Goal: Information Seeking & Learning: Learn about a topic

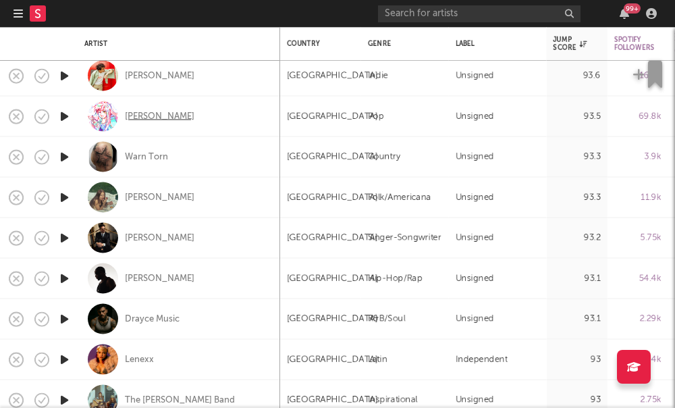
click at [152, 116] on div "Jamie Paige" at bounding box center [160, 116] width 70 height 12
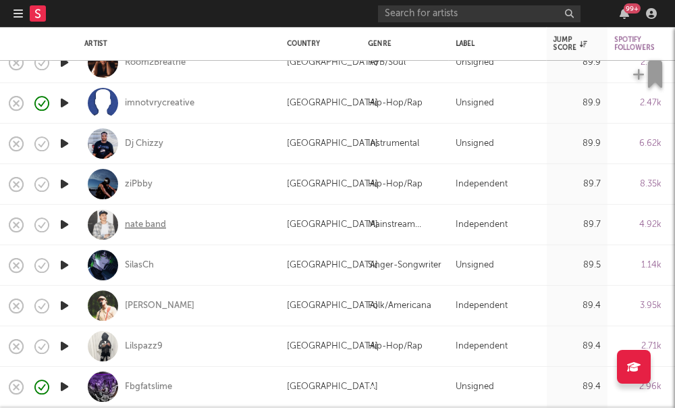
click at [147, 227] on div "nate band" at bounding box center [145, 225] width 41 height 12
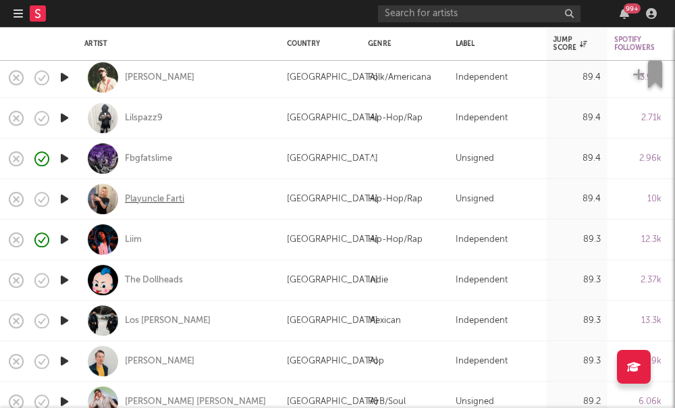
click at [167, 199] on div "Playuncle Farti" at bounding box center [154, 199] width 59 height 12
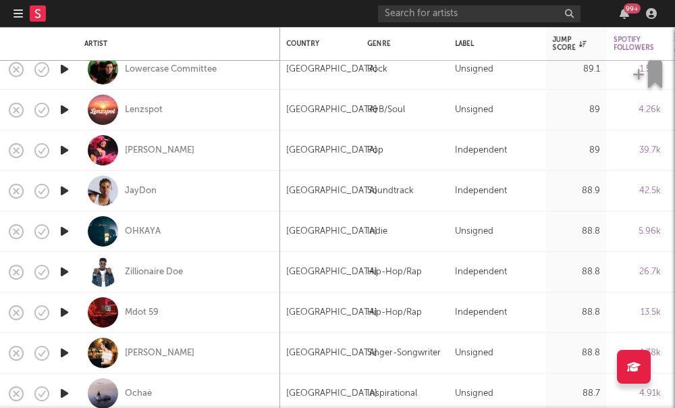
click at [145, 244] on div "OHKAYA" at bounding box center [178, 231] width 189 height 40
select select "1w"
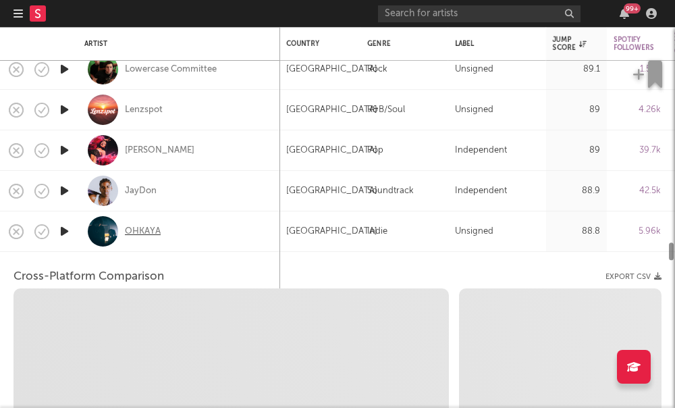
click at [142, 236] on div "OHKAYA" at bounding box center [143, 231] width 36 height 12
select select "6m"
select select "1m"
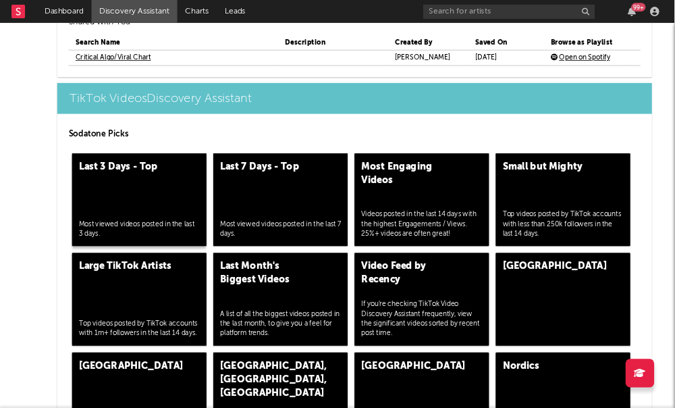
scroll to position [3155, 0]
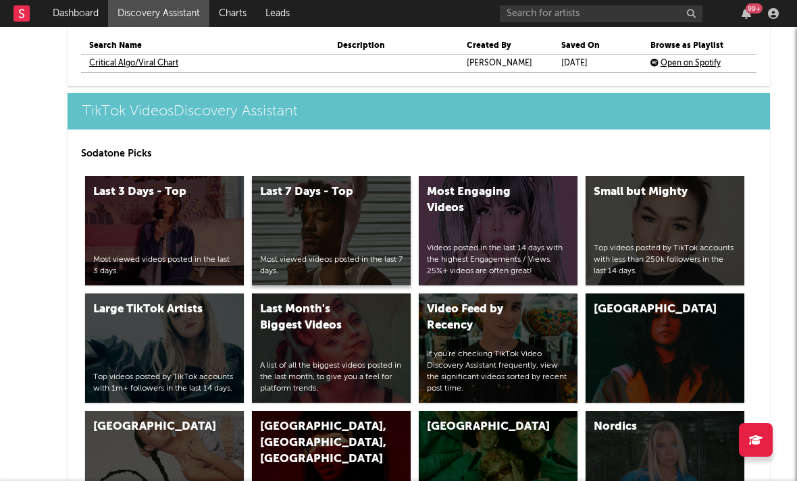
click at [358, 233] on div "Last 7 Days - Top Most viewed videos posted in the last 7 days." at bounding box center [331, 230] width 159 height 109
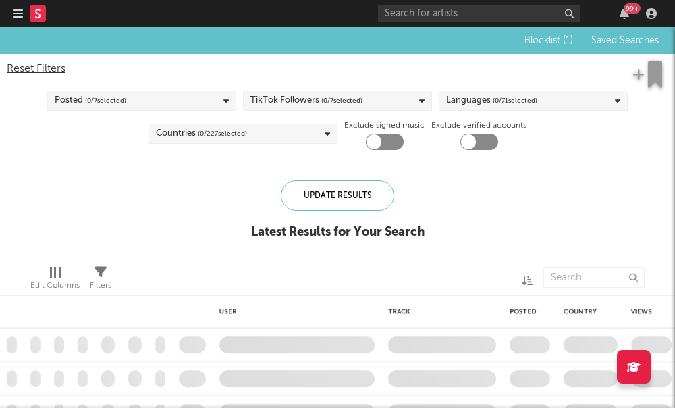
checkbox input "true"
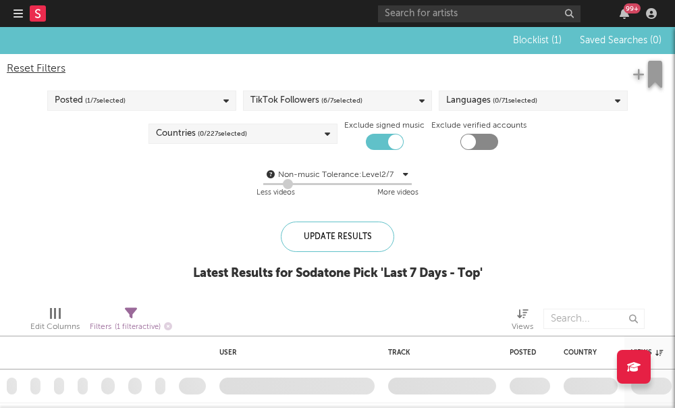
click at [360, 97] on span "( 6 / 7 selected)" at bounding box center [341, 100] width 41 height 16
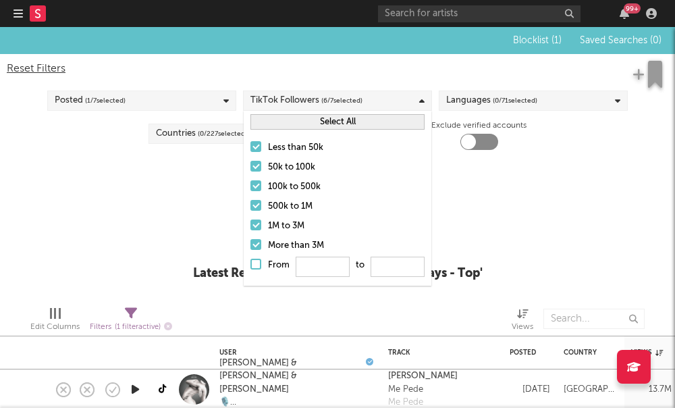
click at [254, 187] on div at bounding box center [255, 185] width 11 height 11
click at [250, 187] on input "100k to 500k" at bounding box center [250, 187] width 0 height 16
click at [260, 207] on div at bounding box center [255, 205] width 11 height 11
click at [250, 207] on input "500k to 1M" at bounding box center [250, 206] width 0 height 16
click at [253, 225] on div at bounding box center [255, 224] width 11 height 11
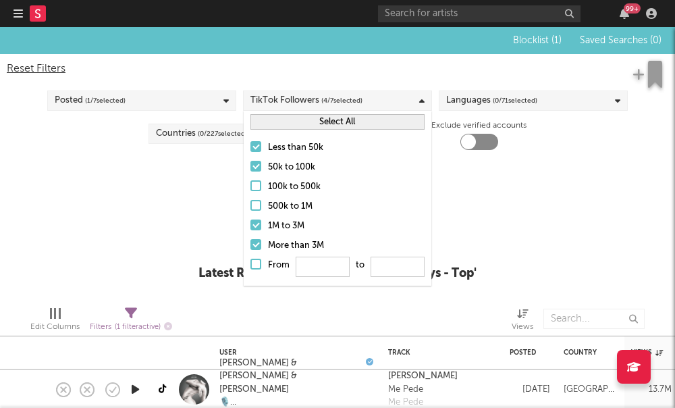
click at [250, 225] on input "1M to 3M" at bounding box center [250, 226] width 0 height 16
click at [257, 248] on div at bounding box center [255, 244] width 11 height 11
click at [250, 248] on input "More than 3M" at bounding box center [250, 246] width 0 height 16
click at [224, 218] on div "Blocklist ( 1 ) Saved Searches ( 0 ) Reset Filters Posted ( 1 / 7 selected) Tik…" at bounding box center [337, 161] width 675 height 268
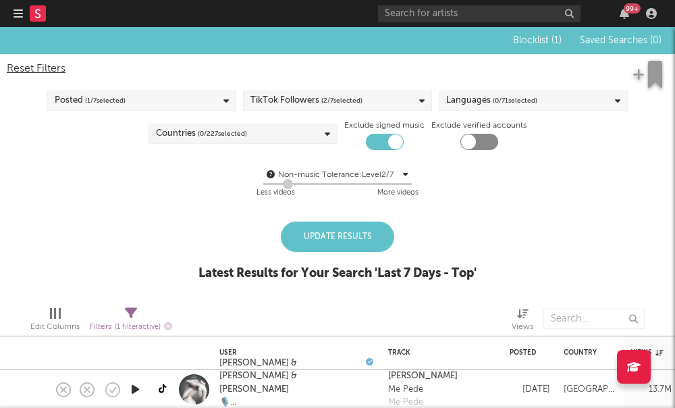
click at [481, 103] on div "Languages ( 0 / 71 selected)" at bounding box center [491, 100] width 91 height 16
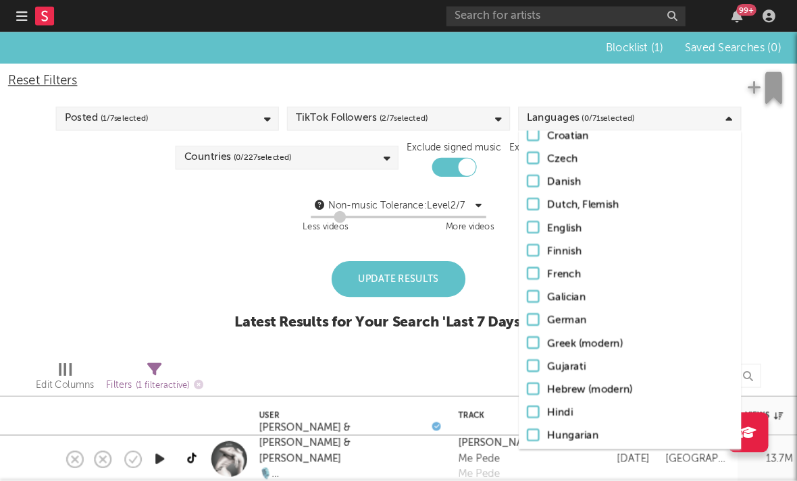
scroll to position [227, 0]
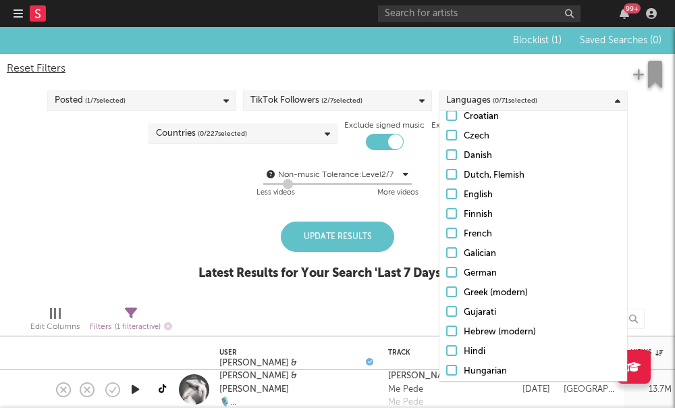
click at [453, 196] on div at bounding box center [451, 193] width 11 height 11
click at [446, 196] on input "English" at bounding box center [446, 195] width 0 height 16
click at [247, 135] on span "( 0 / 227 selected)" at bounding box center [222, 134] width 49 height 16
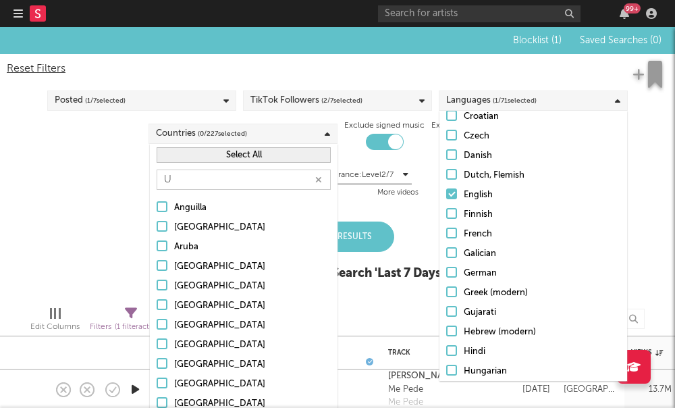
type input "Un"
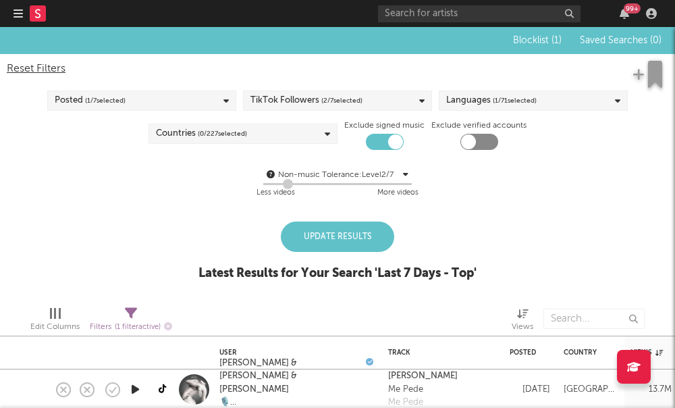
click at [0, 0] on html "Dashboard Discovery Assistant Charts Leads 99 + Notifications Settings Mark all…" at bounding box center [337, 204] width 675 height 408
click at [194, 377] on div at bounding box center [194, 389] width 30 height 30
click at [221, 130] on span "( 0 / 227 selected)" at bounding box center [222, 134] width 49 height 16
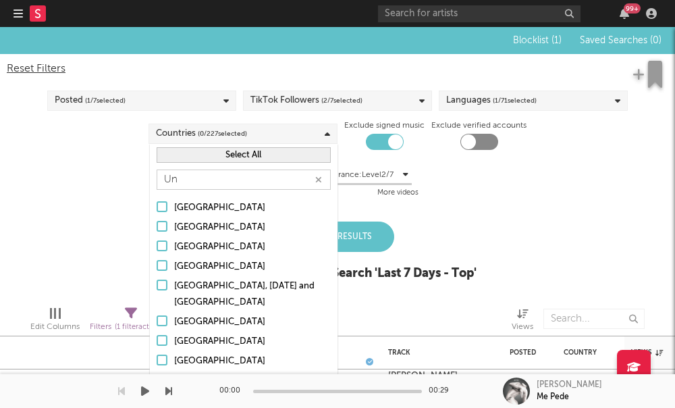
click at [163, 381] on div at bounding box center [162, 379] width 11 height 11
click at [157, 381] on input "[GEOGRAPHIC_DATA]" at bounding box center [157, 381] width 0 height 16
select select "1m"
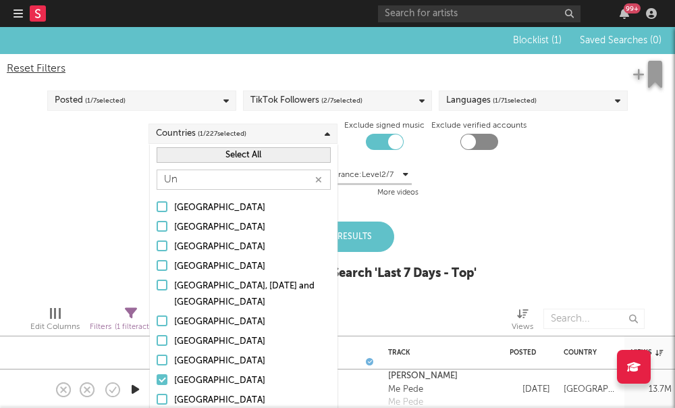
click at [162, 359] on div at bounding box center [162, 359] width 11 height 11
click at [157, 359] on input "United Kingdom" at bounding box center [157, 361] width 0 height 16
click at [131, 302] on div "Filters ( 1 filter active)" at bounding box center [131, 321] width 82 height 39
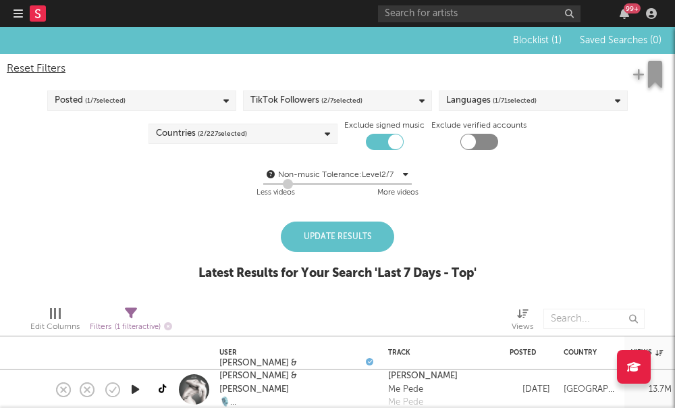
click at [343, 236] on div "Update Results" at bounding box center [337, 236] width 113 height 30
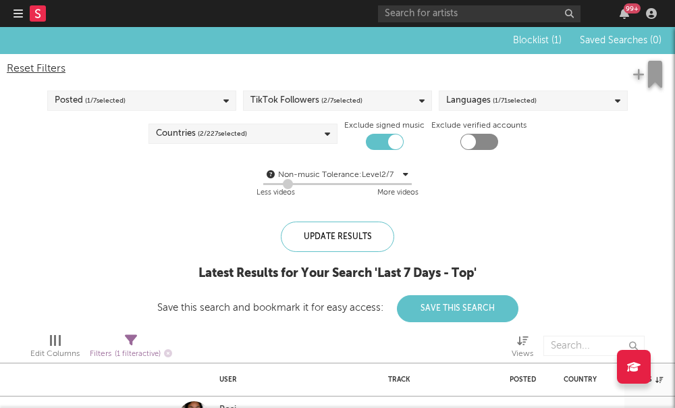
click at [481, 140] on div at bounding box center [479, 142] width 38 height 16
checkbox input "true"
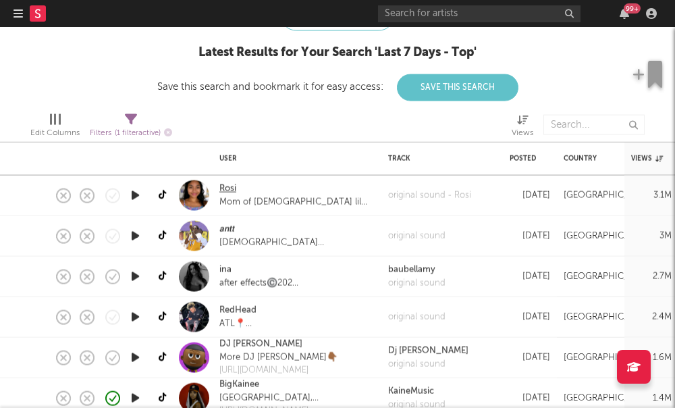
click at [226, 189] on link "Rosi" at bounding box center [227, 189] width 17 height 14
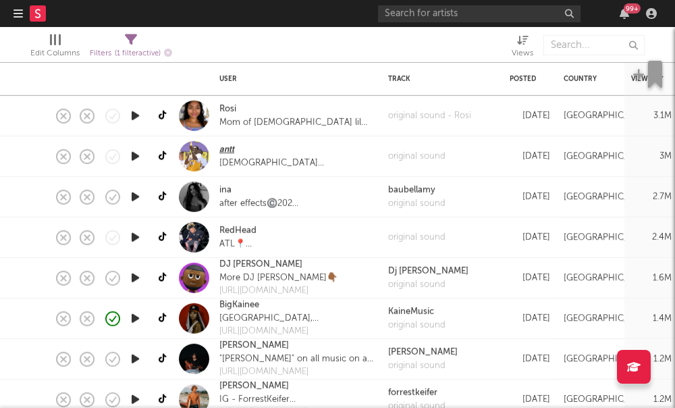
click at [221, 153] on link "𝙖𝙣𝙩𝙩" at bounding box center [226, 150] width 15 height 14
click at [225, 186] on link "ina" at bounding box center [225, 191] width 12 height 14
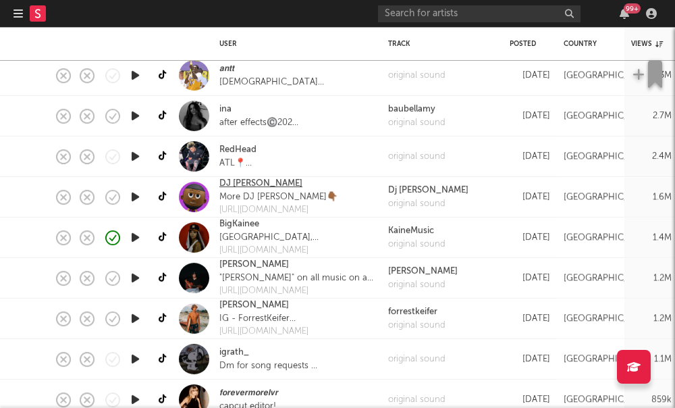
click at [254, 187] on link "DJ Shawnee" at bounding box center [260, 184] width 83 height 14
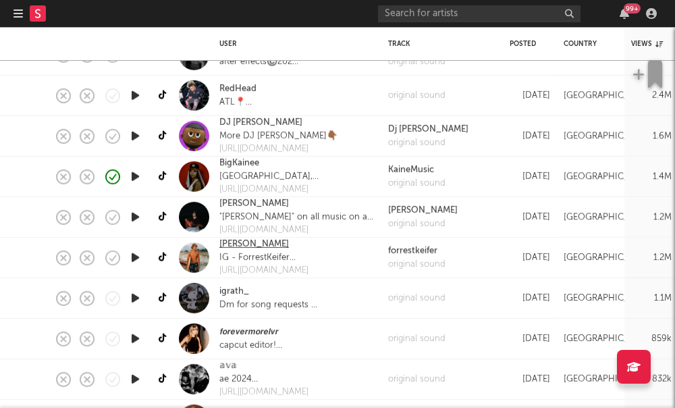
click at [253, 244] on link "Forrest Keifer" at bounding box center [254, 245] width 70 height 14
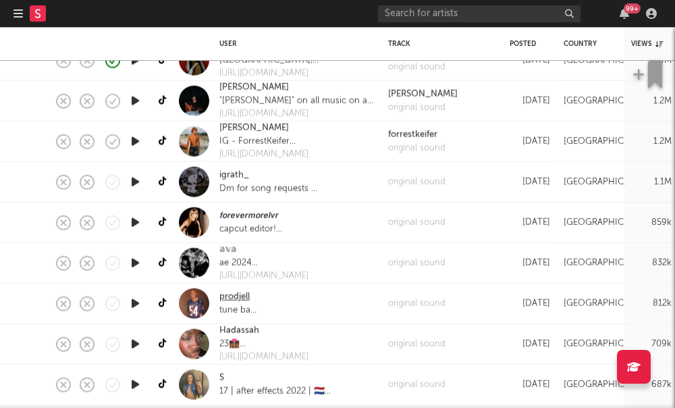
click at [224, 296] on link "prodjell" at bounding box center [234, 297] width 30 height 14
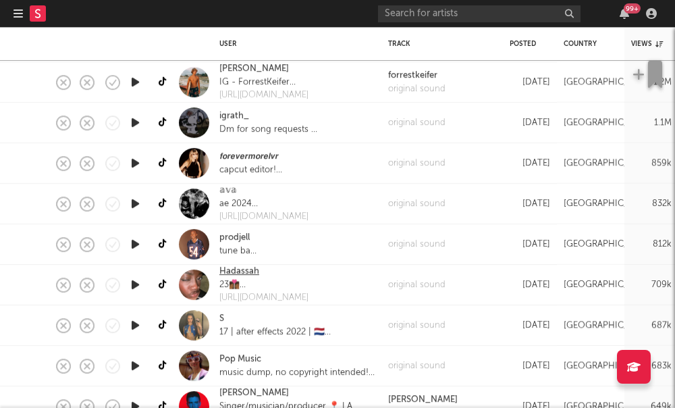
click at [238, 271] on link "Hadassah" at bounding box center [239, 272] width 40 height 14
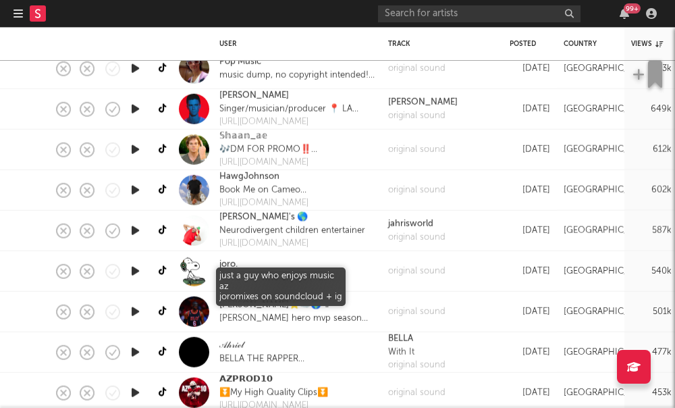
click at [225, 271] on div "just a guy who enjoys music az joromixes on soundcloud + ig" at bounding box center [280, 278] width 123 height 14
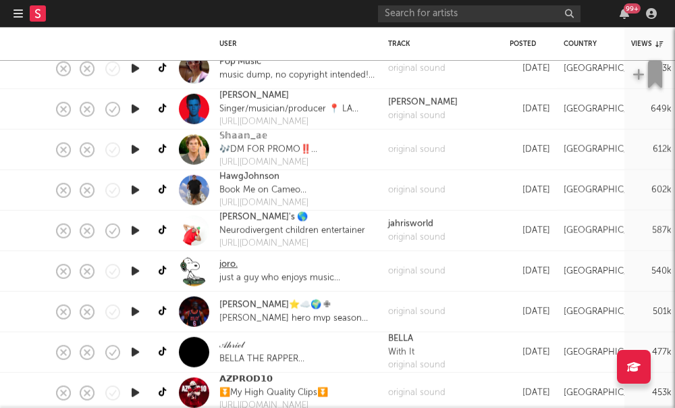
click at [227, 266] on link "joro." at bounding box center [228, 265] width 18 height 14
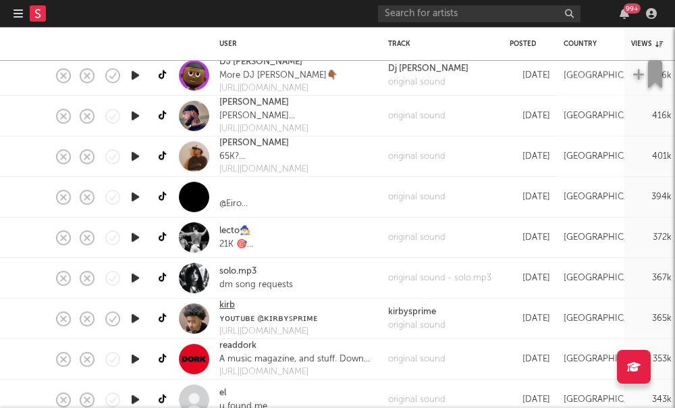
click at [230, 306] on link "kirb" at bounding box center [227, 305] width 16 height 14
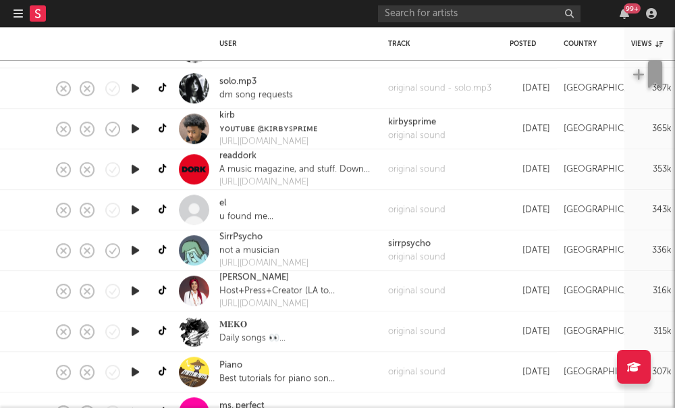
click at [217, 207] on div "el u found me main @ella howard" at bounding box center [297, 210] width 169 height 41
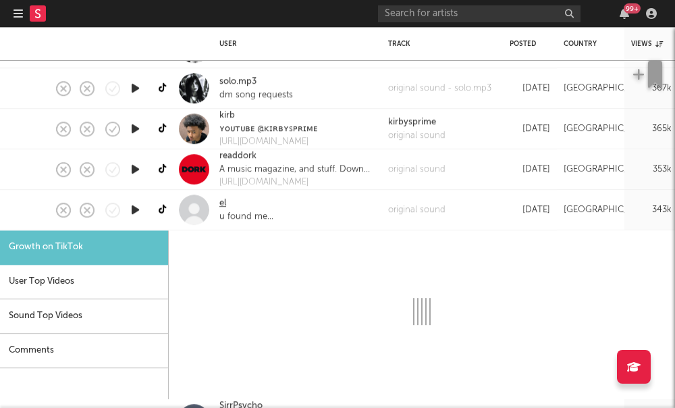
select select "1m"
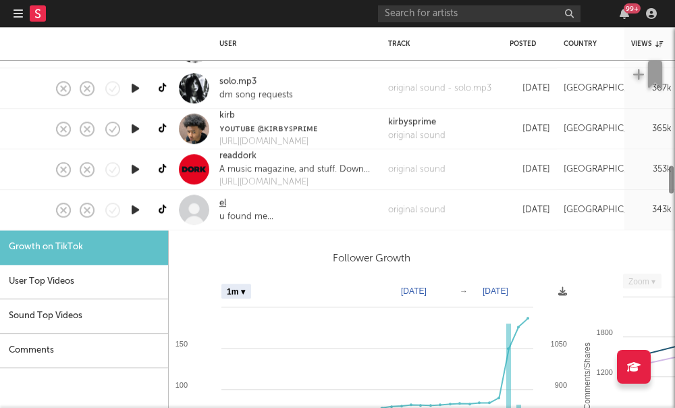
click at [220, 205] on link "el" at bounding box center [222, 203] width 7 height 14
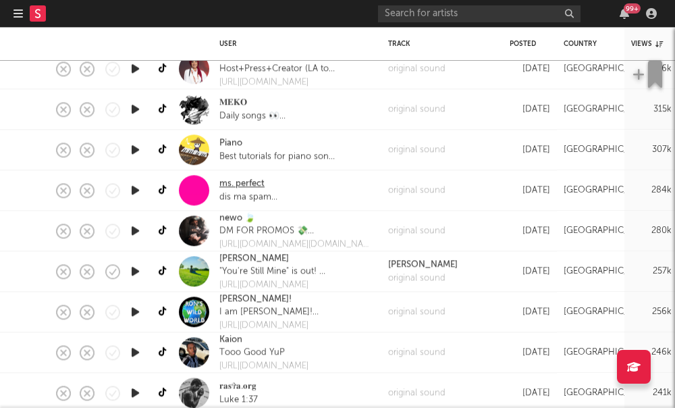
click at [253, 183] on link "ms. perfect" at bounding box center [241, 185] width 45 height 14
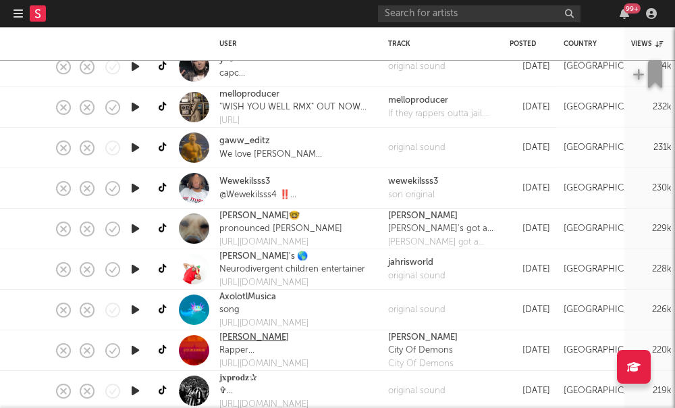
click at [242, 342] on link "Kyle Bethel" at bounding box center [254, 338] width 70 height 14
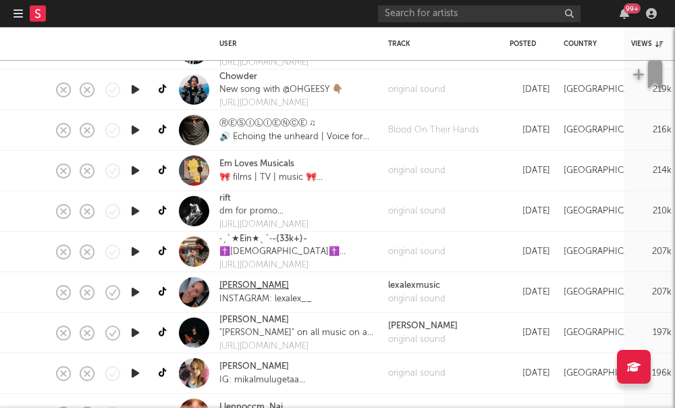
click at [224, 283] on link "Lex Alex" at bounding box center [254, 286] width 70 height 14
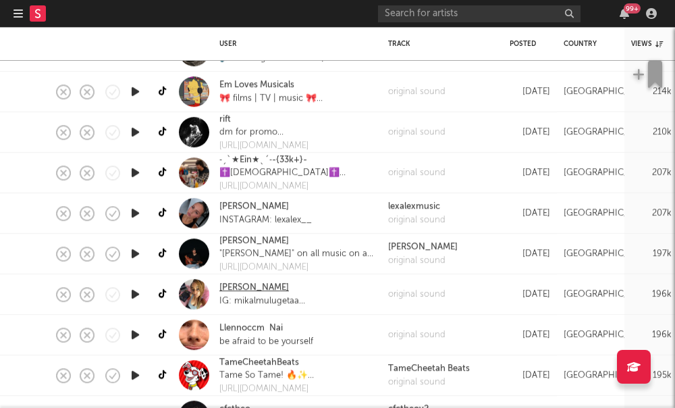
click at [226, 289] on link "mikal" at bounding box center [254, 288] width 70 height 14
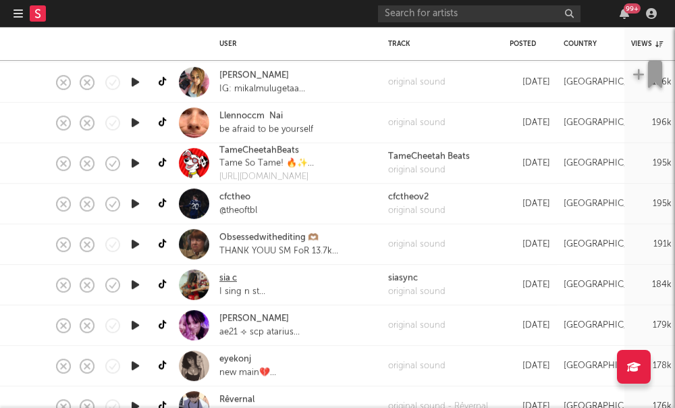
click at [224, 281] on link "sia c" at bounding box center [228, 279] width 18 height 14
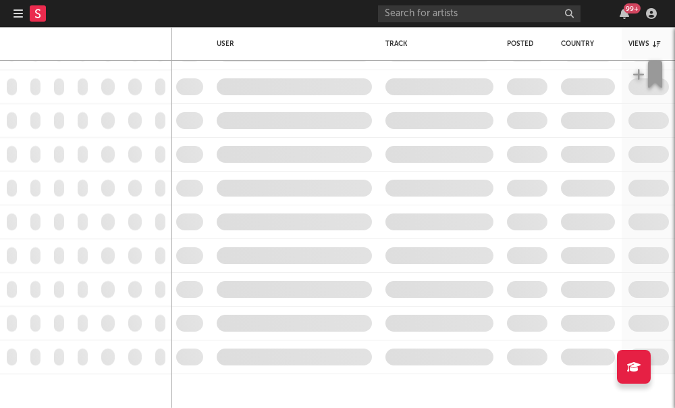
click at [16, 13] on icon "button" at bounding box center [18, 13] width 9 height 11
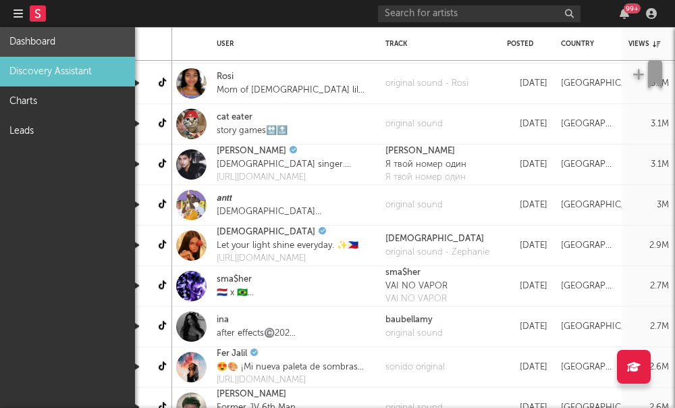
click at [26, 37] on link "Dashboard" at bounding box center [67, 42] width 135 height 30
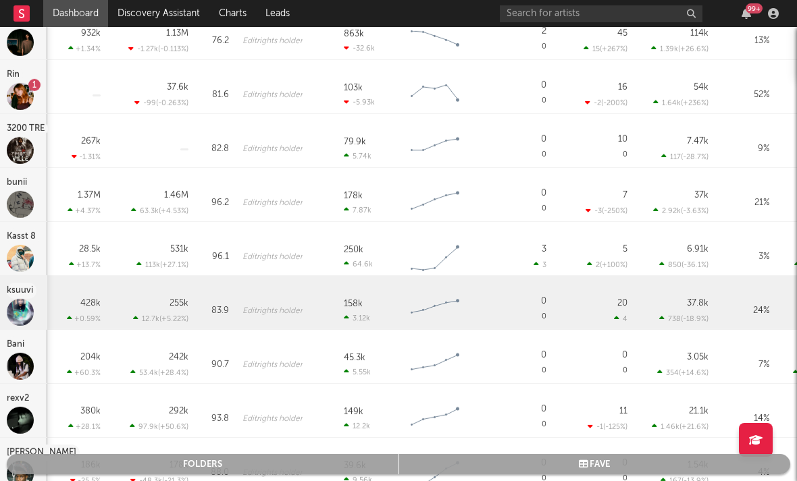
click at [14, 294] on div "ksuuvi" at bounding box center [22, 291] width 30 height 16
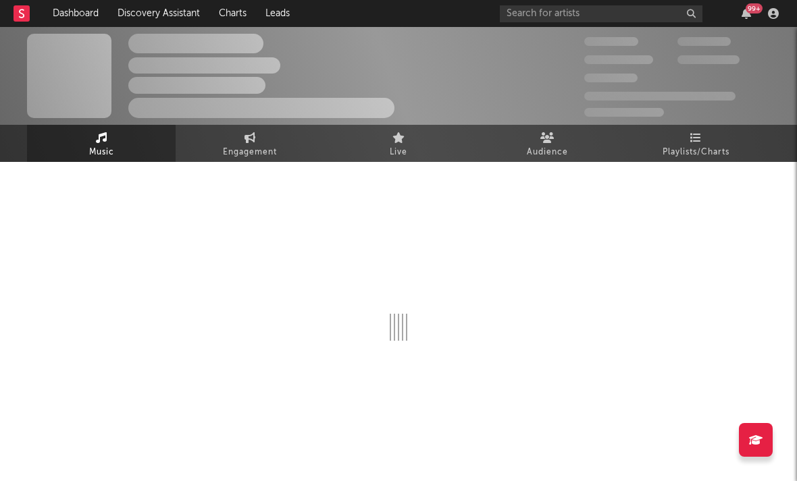
select select "6m"
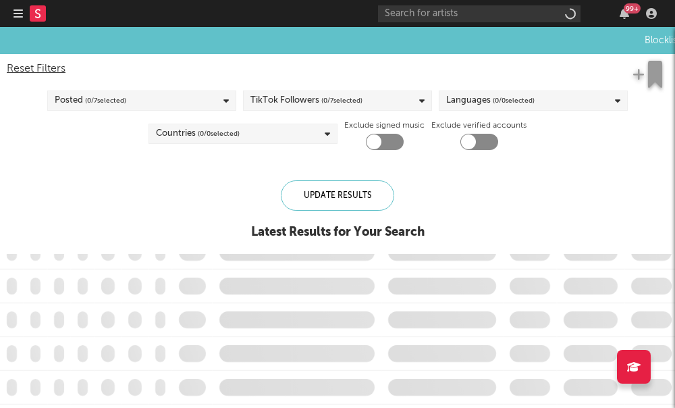
checkbox input "true"
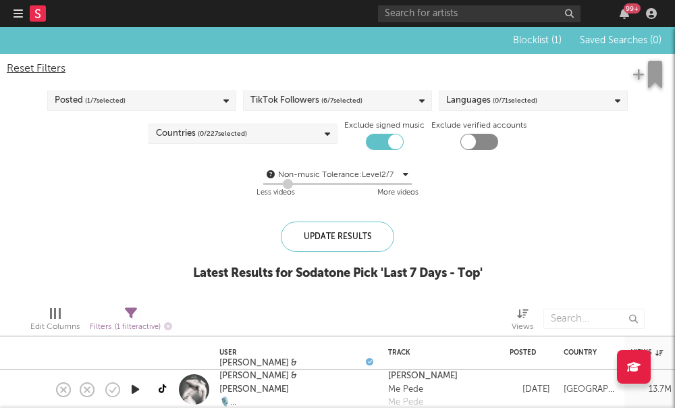
click at [18, 18] on icon "button" at bounding box center [18, 13] width 9 height 11
click at [19, 16] on icon "button" at bounding box center [18, 13] width 9 height 11
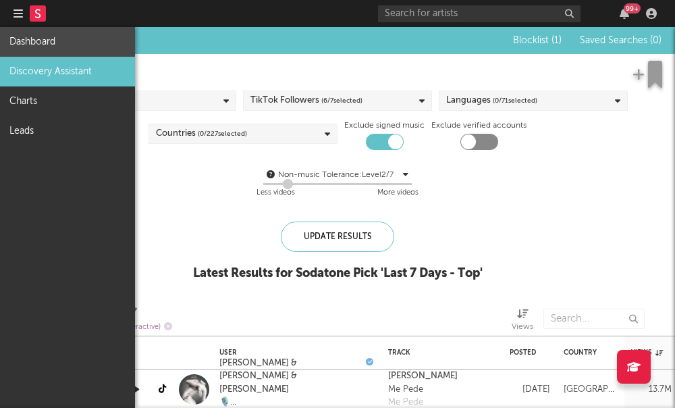
click at [46, 47] on link "Dashboard" at bounding box center [67, 42] width 135 height 30
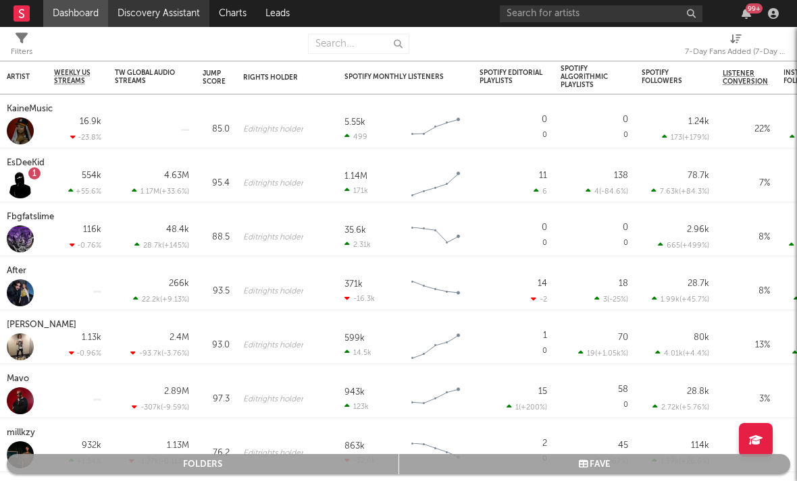
click at [146, 15] on link "Discovery Assistant" at bounding box center [158, 13] width 101 height 27
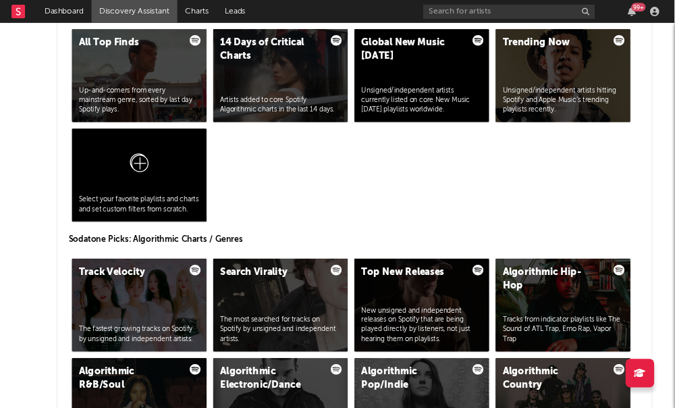
scroll to position [1488, 0]
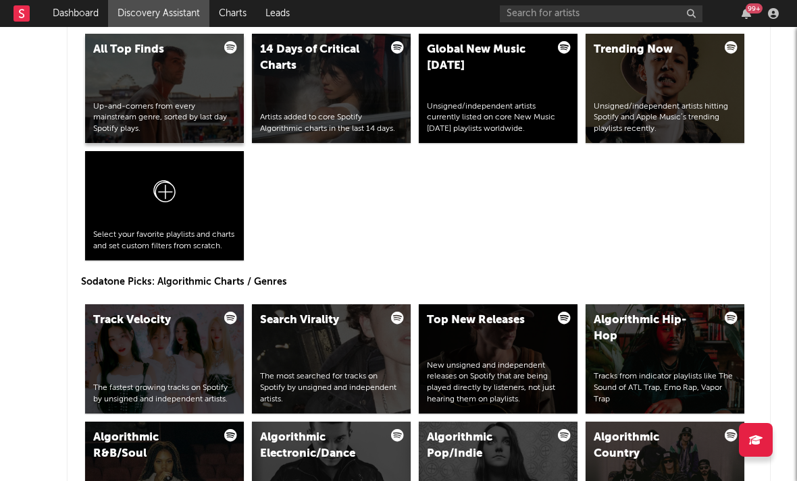
click at [216, 100] on div "All Top Finds Up-and-comers from every mainstream genre, sorted by last day Spo…" at bounding box center [164, 88] width 159 height 109
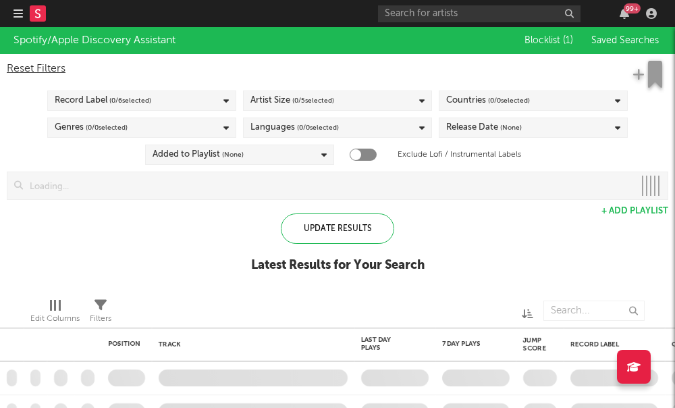
checkbox input "true"
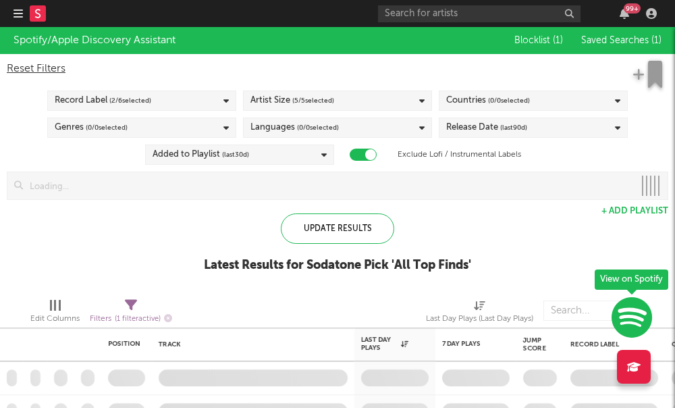
click at [490, 101] on span "( 0 / 0 selected)" at bounding box center [509, 100] width 42 height 16
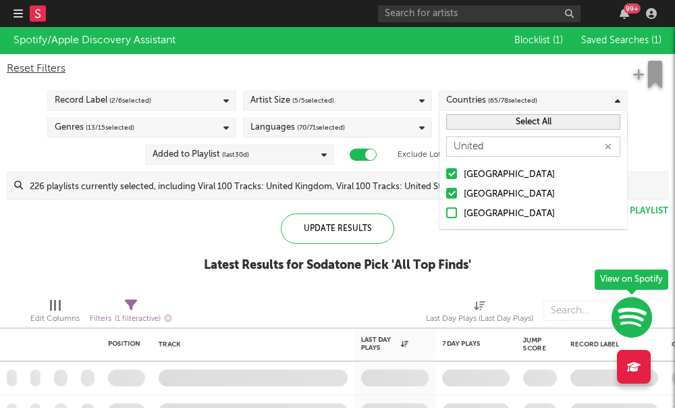
type input "United"
click at [526, 127] on button "Select All" at bounding box center [533, 122] width 174 height 16
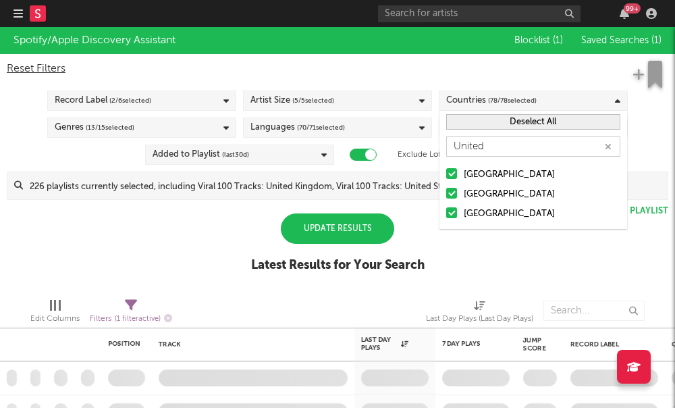
click at [526, 127] on button "Deselect All" at bounding box center [533, 122] width 174 height 16
click at [452, 178] on div at bounding box center [451, 173] width 11 height 11
click at [446, 178] on input "[GEOGRAPHIC_DATA]" at bounding box center [446, 175] width 0 height 16
click at [451, 192] on div at bounding box center [451, 193] width 11 height 11
click at [446, 192] on input "United Kingdom" at bounding box center [446, 194] width 0 height 16
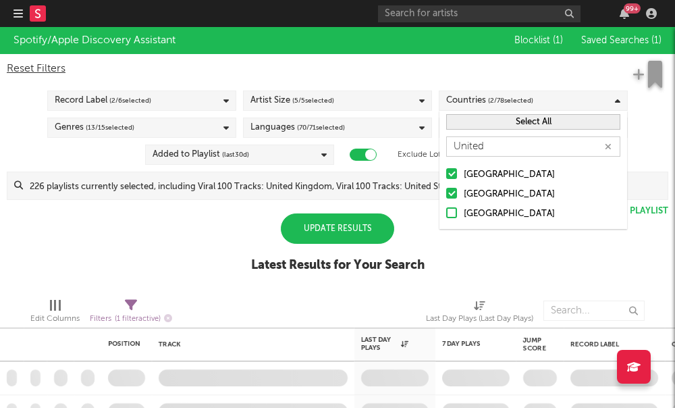
click at [280, 132] on div "Languages ( 70 / 71 selected)" at bounding box center [297, 127] width 95 height 16
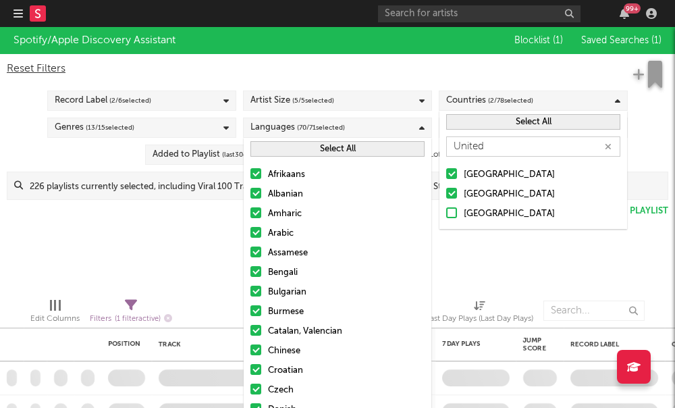
click at [280, 157] on div "Select All" at bounding box center [338, 149] width 188 height 22
click at [279, 156] on button "Select All" at bounding box center [337, 149] width 174 height 16
click at [292, 152] on button "Deselect All" at bounding box center [337, 149] width 174 height 16
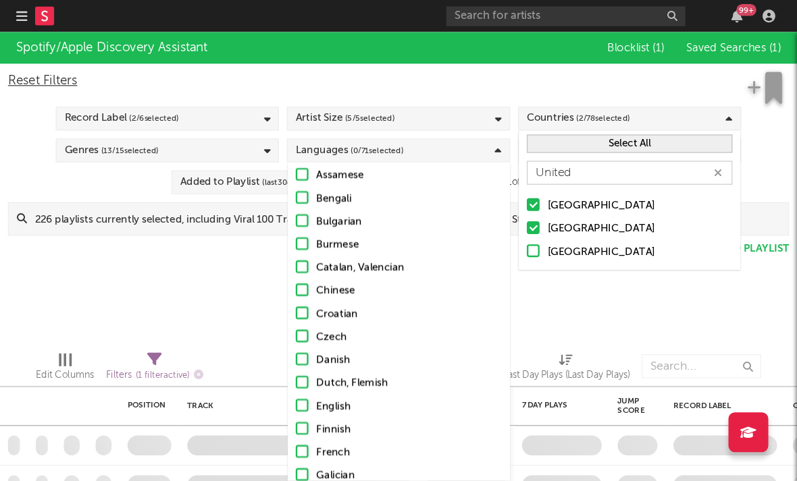
scroll to position [65, 0]
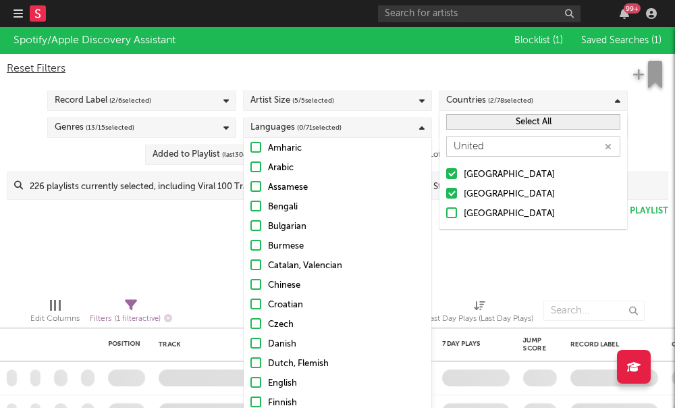
click at [260, 384] on div at bounding box center [255, 382] width 11 height 11
click at [250, 384] on input "English" at bounding box center [250, 383] width 0 height 16
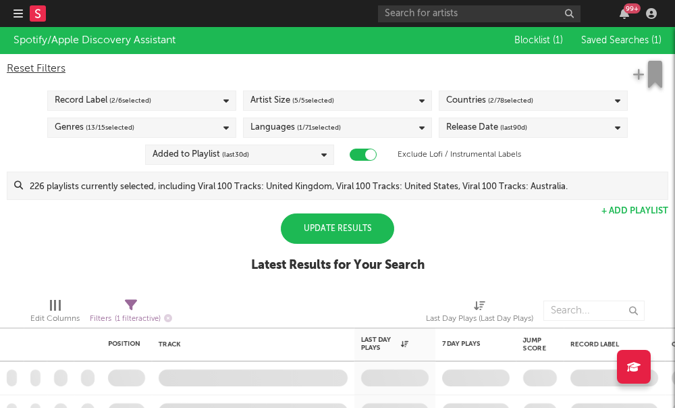
click at [189, 279] on div "Spotify/Apple Discovery Assistant Blocklist ( 1 ) Saved Searches ( 1 ) Reset Fi…" at bounding box center [337, 157] width 675 height 260
click at [335, 97] on div "Artist Size ( 5 / 5 selected)" at bounding box center [337, 100] width 189 height 20
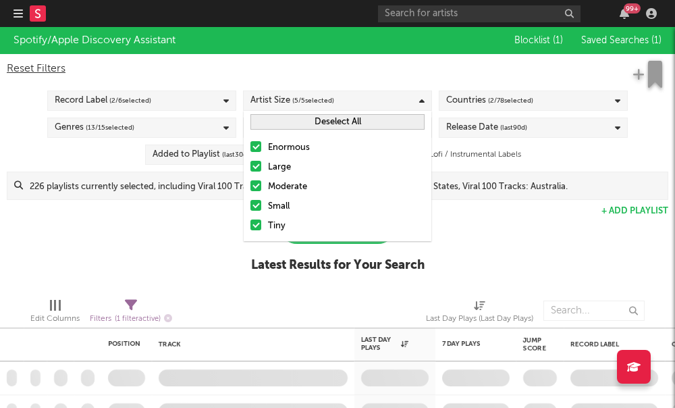
click at [260, 167] on div at bounding box center [255, 166] width 11 height 11
click at [250, 167] on input "Large" at bounding box center [250, 167] width 0 height 16
click at [261, 148] on div at bounding box center [255, 146] width 11 height 11
click at [250, 148] on input "Enormous" at bounding box center [250, 148] width 0 height 16
click at [255, 184] on div at bounding box center [255, 185] width 11 height 11
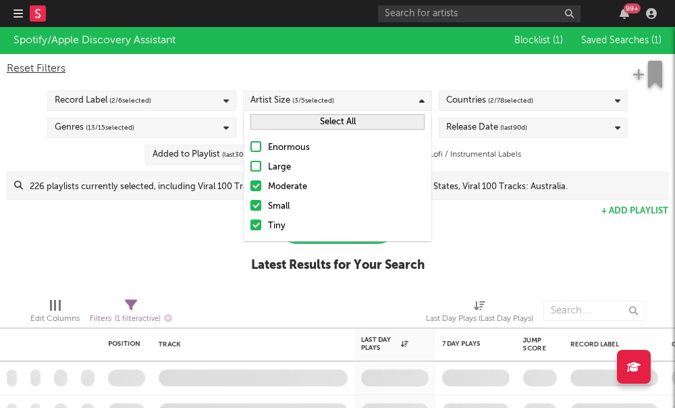
click at [250, 184] on input "Moderate" at bounding box center [250, 187] width 0 height 16
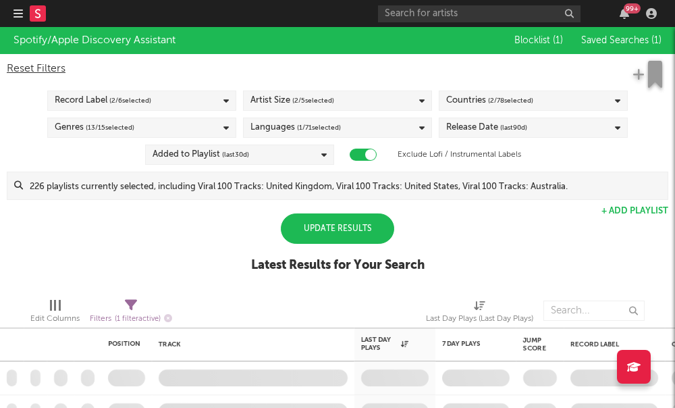
click at [214, 212] on div "Spotify/Apple Discovery Assistant Blocklist ( 1 ) Saved Searches ( 1 ) Reset Fi…" at bounding box center [337, 157] width 675 height 260
click at [300, 230] on div "Update Results" at bounding box center [337, 228] width 113 height 30
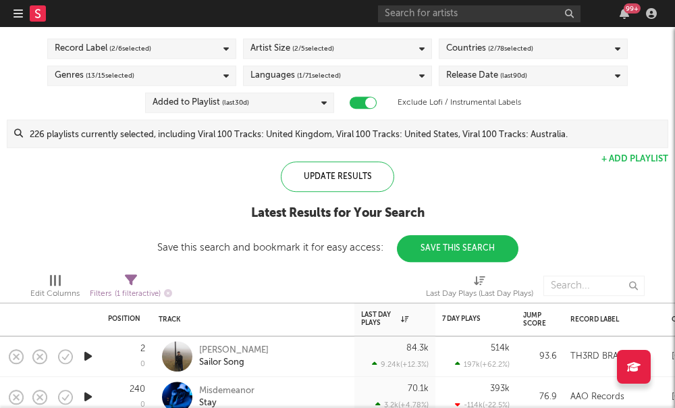
click at [194, 80] on div "Genres ( 13 / 15 selected)" at bounding box center [141, 75] width 189 height 20
click at [264, 234] on div "Update Results Latest Results for Your Search Save this search and bookmark it …" at bounding box center [337, 211] width 361 height 101
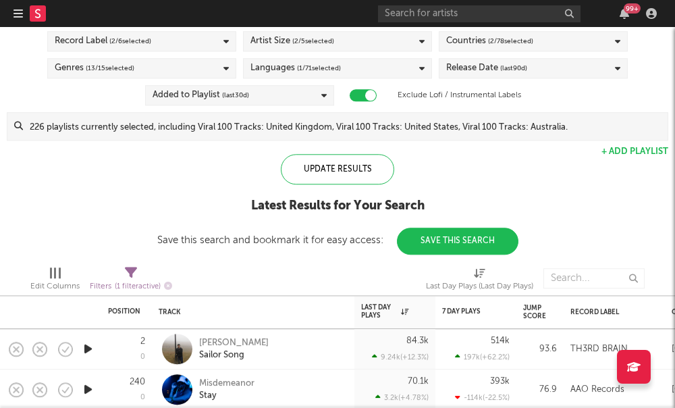
click at [202, 49] on div "Record Label ( 2 / 6 selected)" at bounding box center [141, 41] width 189 height 20
click at [222, 241] on div "Save this search and bookmark it for easy access: Save This Search" at bounding box center [337, 240] width 361 height 10
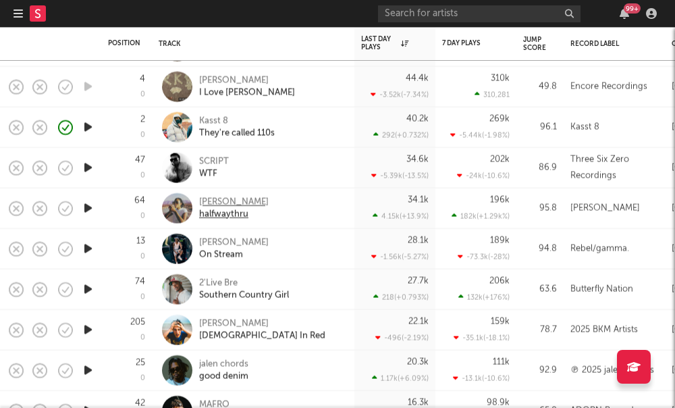
click at [230, 208] on div "halfwaythru" at bounding box center [234, 214] width 70 height 12
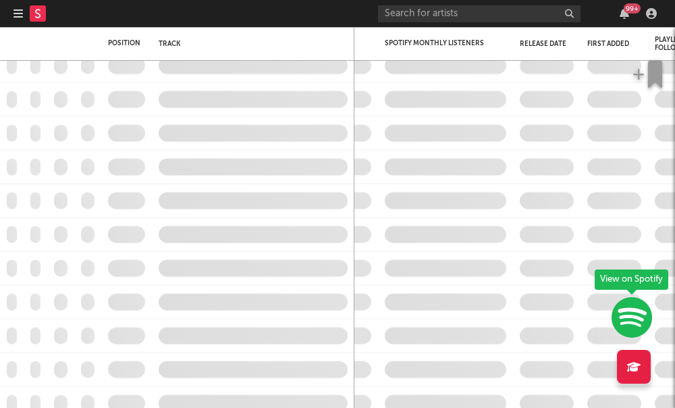
click at [14, 18] on icon "button" at bounding box center [18, 13] width 9 height 11
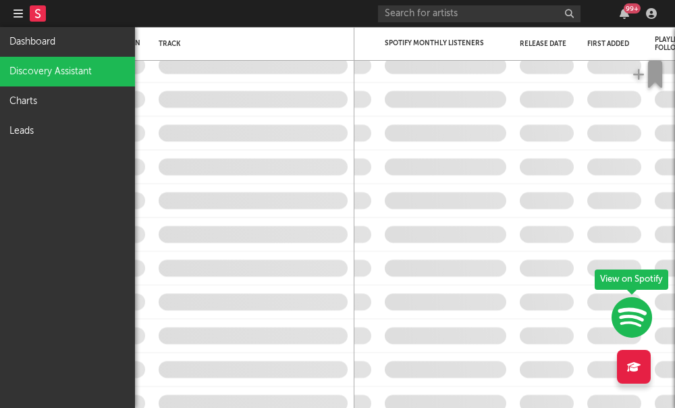
click at [67, 70] on link "Discovery Assistant" at bounding box center [67, 72] width 135 height 30
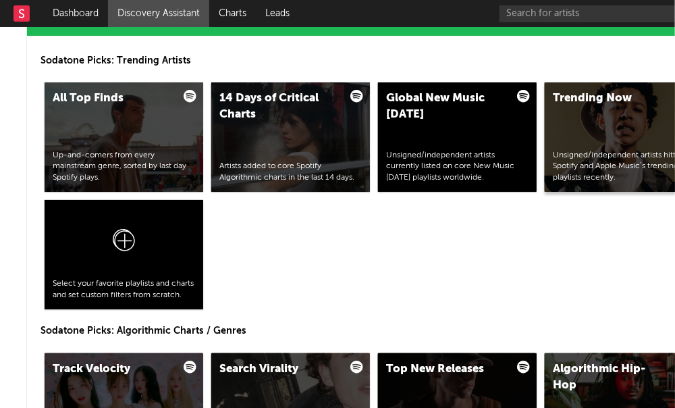
scroll to position [1440, 41]
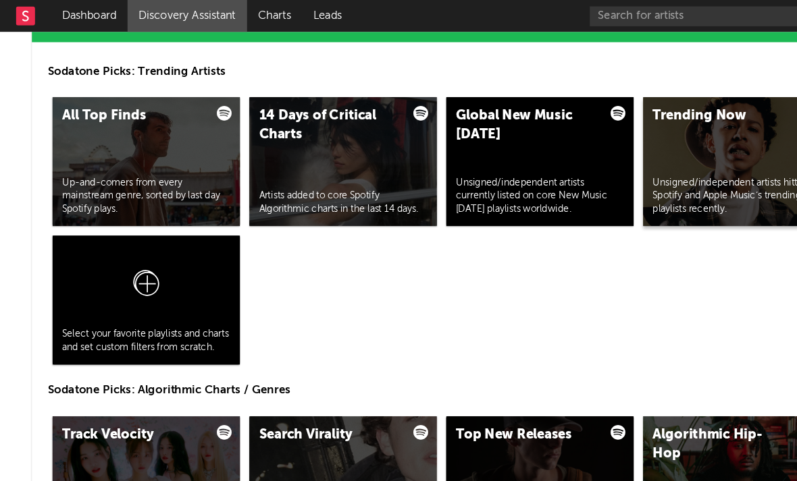
click at [587, 135] on div "Trending Now Unsigned/independent artists hitting Spotify and Apple Music’s tre…" at bounding box center [624, 136] width 159 height 109
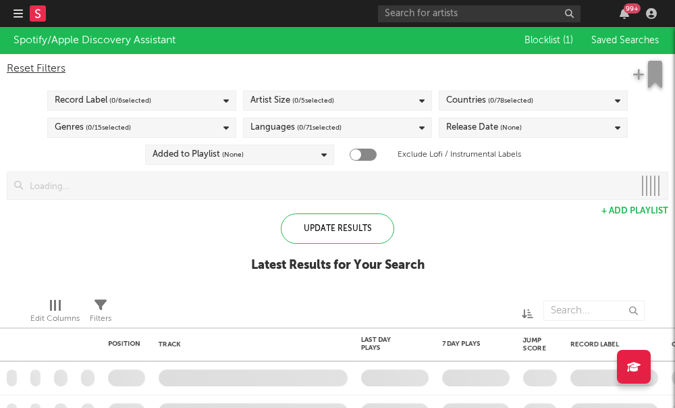
checkbox input "true"
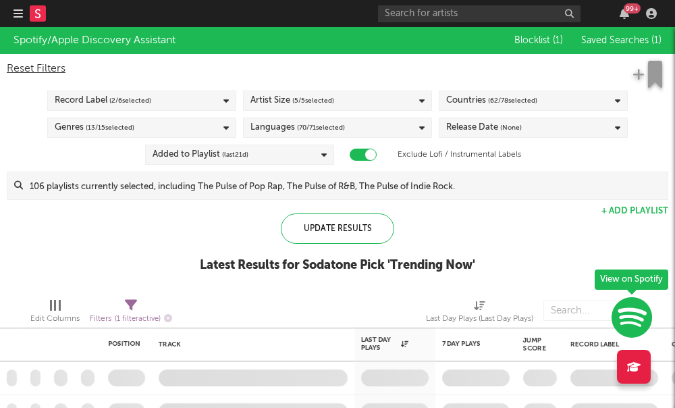
click at [342, 108] on div "Artist Size ( 5 / 5 selected)" at bounding box center [337, 100] width 189 height 20
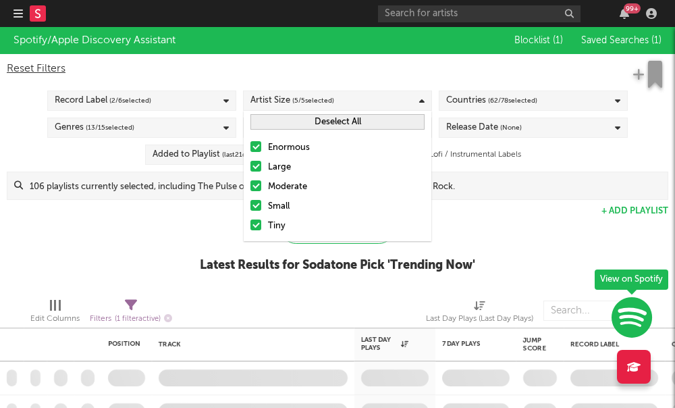
click at [253, 145] on div at bounding box center [255, 146] width 11 height 11
click at [250, 145] on input "Enormous" at bounding box center [250, 148] width 0 height 16
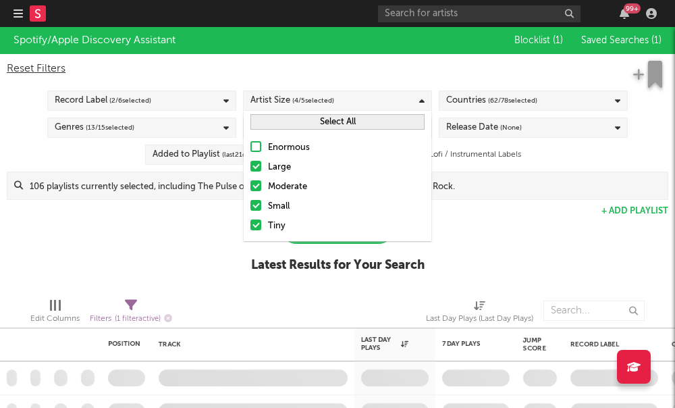
click at [254, 161] on div at bounding box center [255, 166] width 11 height 11
click at [250, 161] on input "Large" at bounding box center [250, 167] width 0 height 16
click at [257, 187] on div at bounding box center [255, 185] width 11 height 11
click at [250, 187] on input "Moderate" at bounding box center [250, 187] width 0 height 16
click at [487, 102] on div "Countries ( 62 / 78 selected)" at bounding box center [491, 100] width 91 height 16
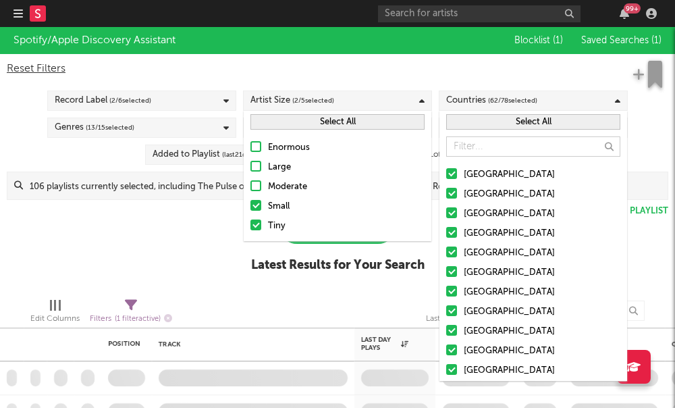
click at [478, 126] on button "Select All" at bounding box center [533, 122] width 174 height 16
click at [478, 126] on button "Deselect All" at bounding box center [533, 122] width 174 height 16
click at [448, 180] on label "[GEOGRAPHIC_DATA]" at bounding box center [533, 175] width 174 height 16
click at [446, 180] on input "[GEOGRAPHIC_DATA]" at bounding box center [446, 175] width 0 height 16
click at [456, 238] on label "United Kingdom" at bounding box center [533, 233] width 174 height 16
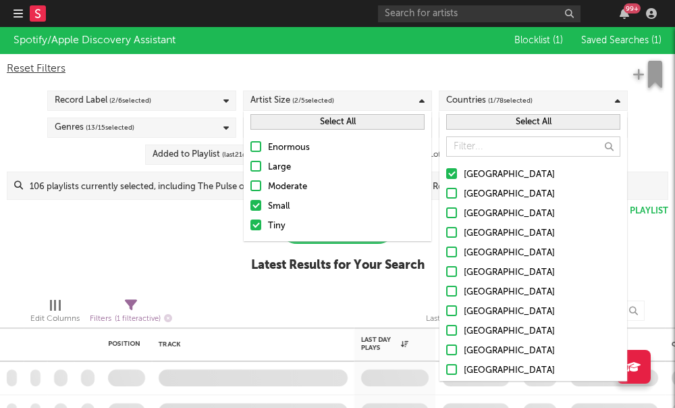
click at [446, 238] on input "United Kingdom" at bounding box center [446, 233] width 0 height 16
click at [190, 240] on div "Spotify/Apple Discovery Assistant Blocklist ( 1 ) Saved Searches ( 1 ) Reset Fi…" at bounding box center [337, 157] width 675 height 260
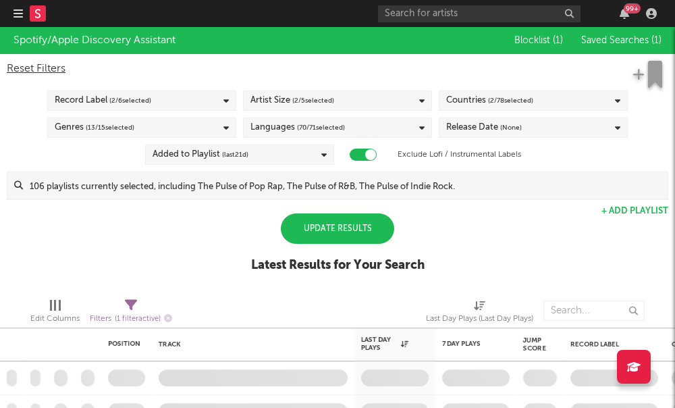
click at [405, 134] on div "Languages ( 70 / 71 selected)" at bounding box center [337, 127] width 189 height 20
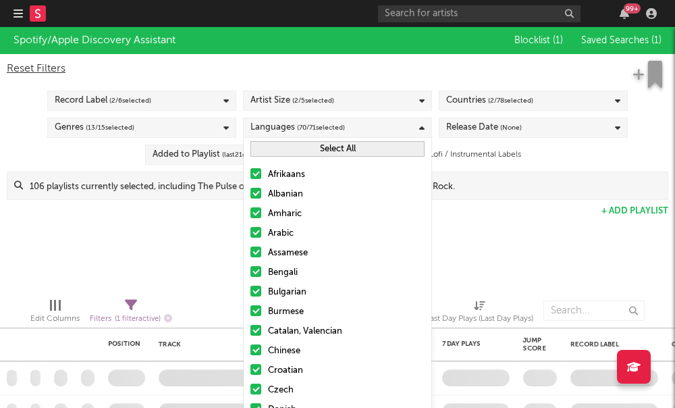
click at [312, 156] on button "Select All" at bounding box center [337, 149] width 174 height 16
click at [313, 156] on button "Deselect All" at bounding box center [337, 149] width 174 height 16
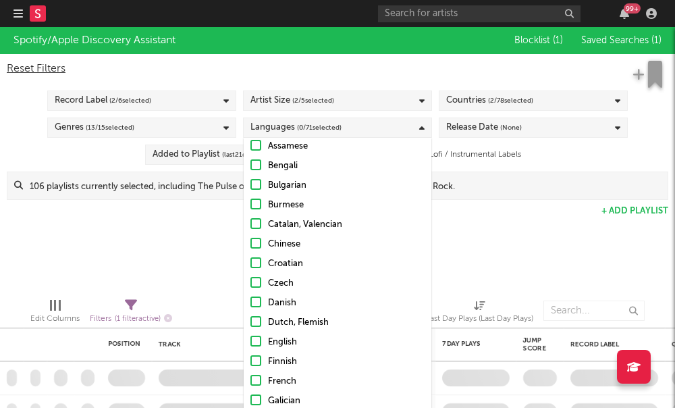
scroll to position [111, 0]
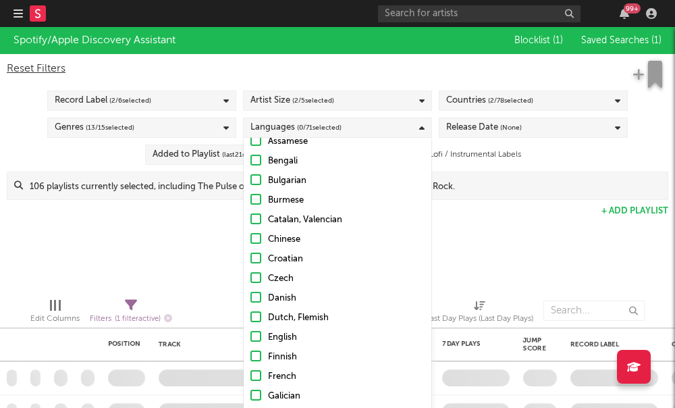
click at [261, 337] on div at bounding box center [255, 336] width 11 height 11
click at [250, 337] on input "English" at bounding box center [250, 337] width 0 height 16
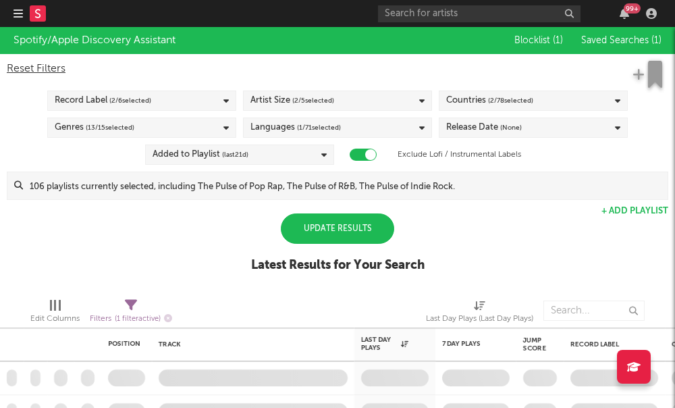
click at [178, 296] on div "Edit Columns Filters ( 1 filter active) Last Day Plays (Last Day Plays)" at bounding box center [337, 307] width 675 height 41
click at [490, 136] on div "Release Date (None)" at bounding box center [484, 127] width 76 height 16
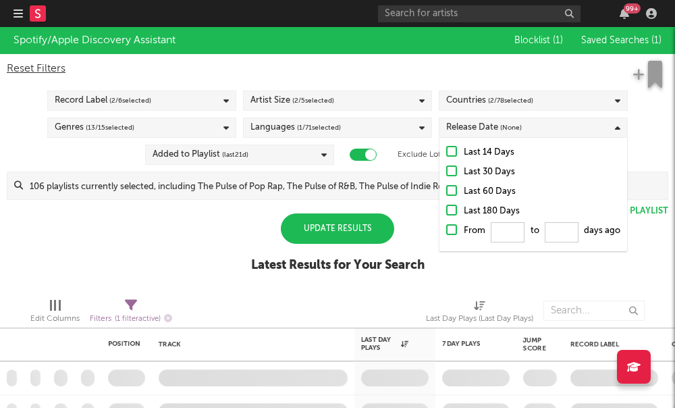
click at [451, 171] on div at bounding box center [451, 170] width 11 height 11
click at [446, 171] on input "Last 30 Days" at bounding box center [446, 172] width 0 height 16
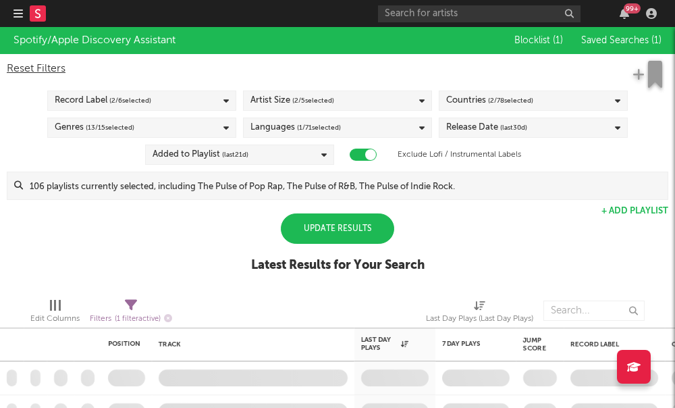
click at [327, 219] on div "Update Results" at bounding box center [337, 228] width 113 height 30
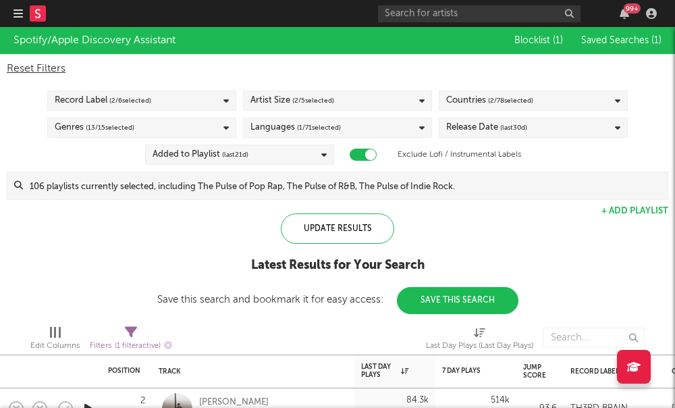
click at [339, 100] on div "Artist Size ( 2 / 5 selected)" at bounding box center [337, 100] width 189 height 20
click at [220, 267] on div "Latest Results for Your Search" at bounding box center [337, 265] width 361 height 16
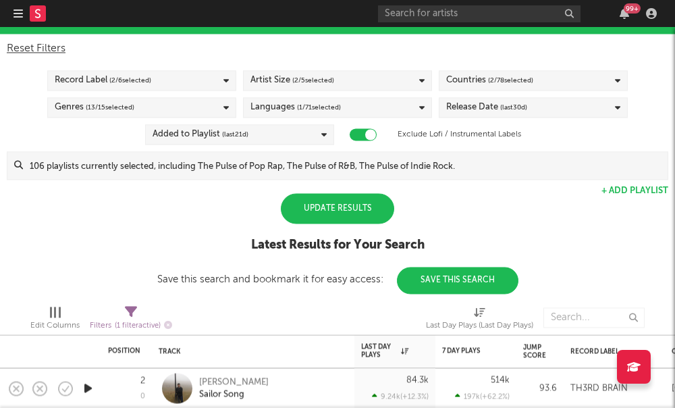
click at [323, 219] on div "Update Results" at bounding box center [337, 208] width 113 height 30
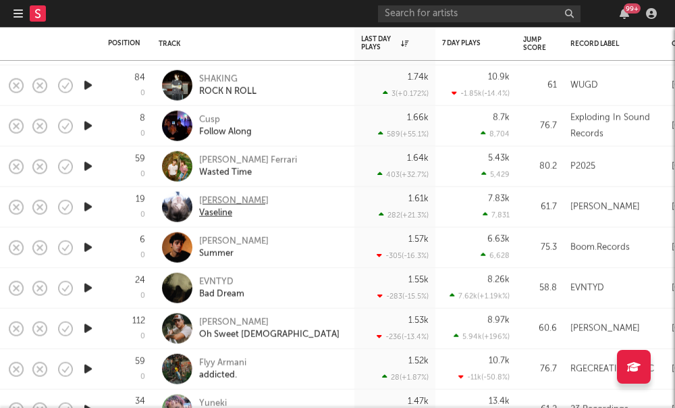
click at [211, 201] on div "Dylan Thom" at bounding box center [234, 200] width 70 height 12
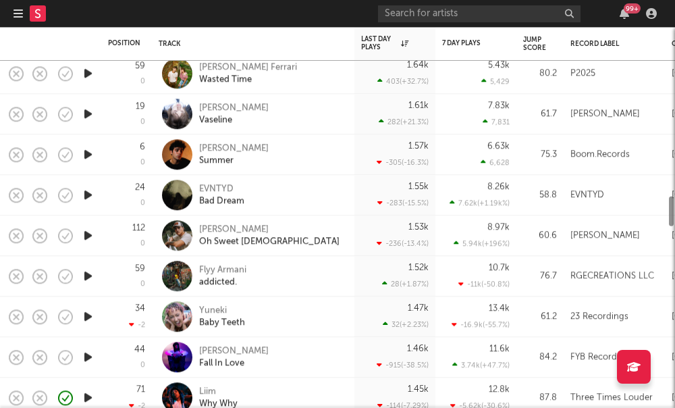
click at [215, 195] on div "Bad Dream" at bounding box center [221, 201] width 45 height 12
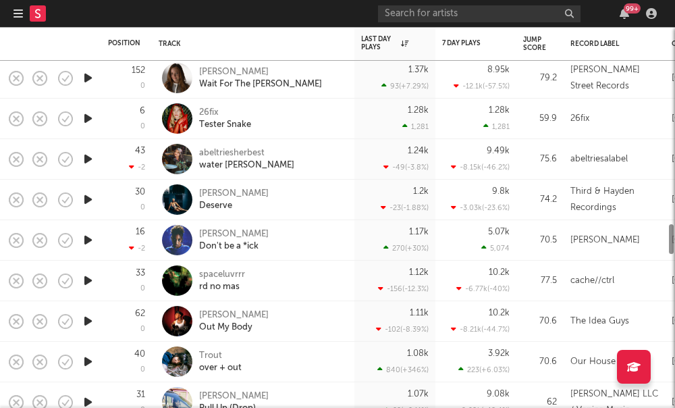
click at [352, 80] on div "Amanda Nolan Wait For The Dawn" at bounding box center [253, 78] width 203 height 41
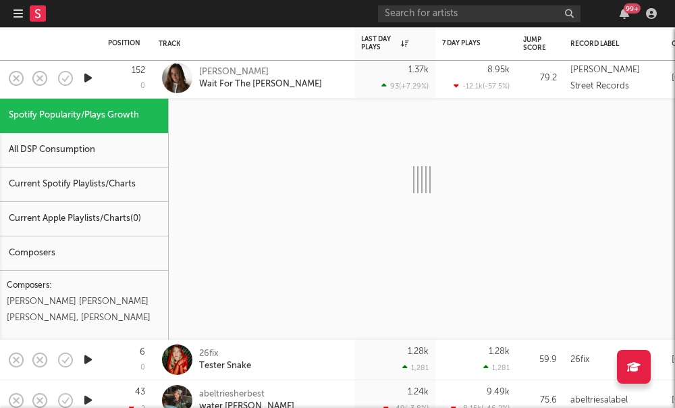
select select "1w"
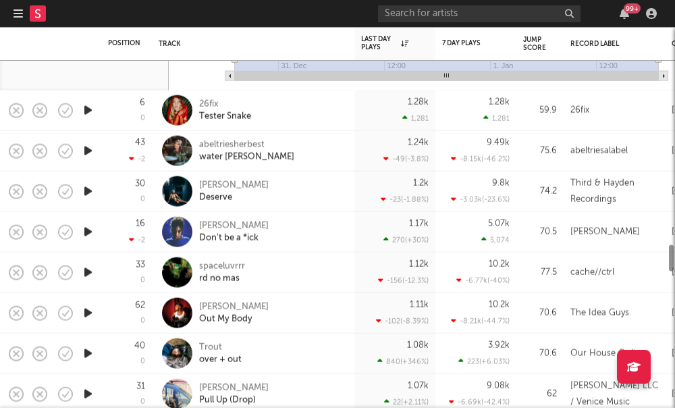
click at [281, 151] on div "abeltriesherbest water walker" at bounding box center [271, 150] width 145 height 24
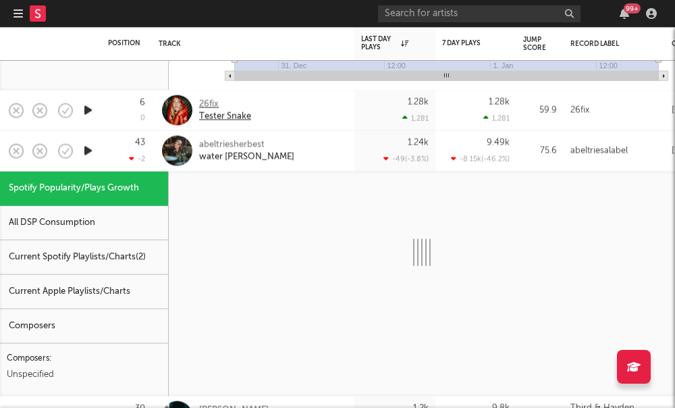
click at [205, 99] on div "26fix" at bounding box center [225, 104] width 52 height 12
select select "1w"
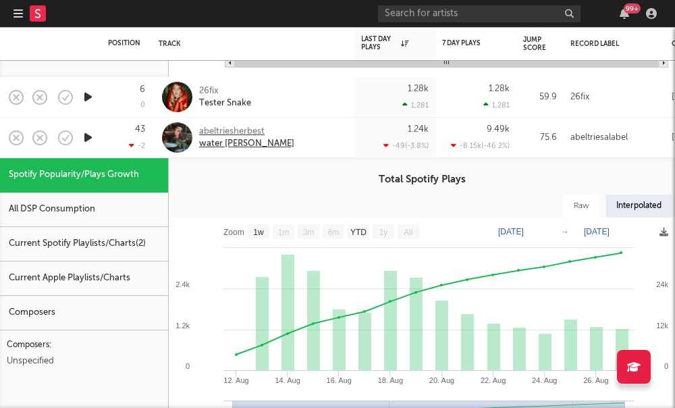
click at [250, 126] on div "abeltriesherbest" at bounding box center [246, 132] width 95 height 12
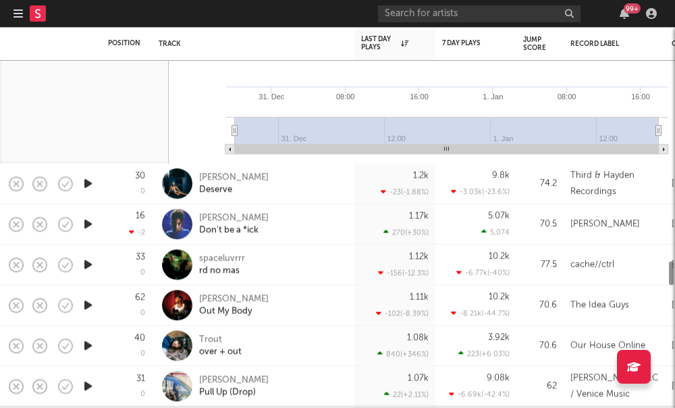
click at [302, 158] on div at bounding box center [337, 217] width 675 height 381
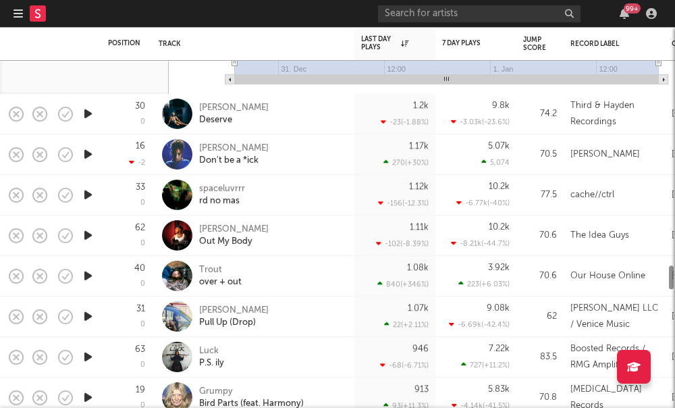
click at [213, 149] on div "Jacklyn" at bounding box center [234, 148] width 70 height 12
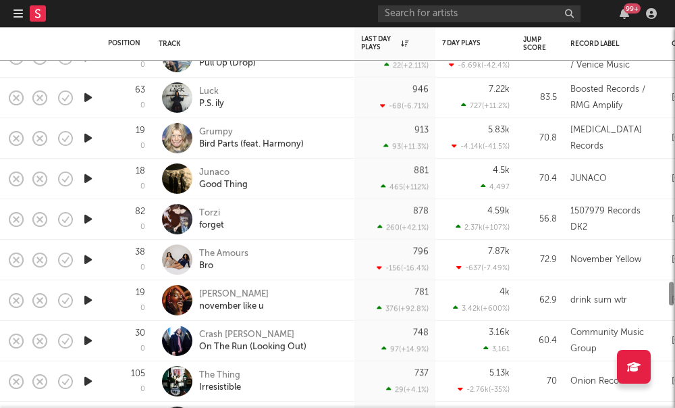
click at [319, 113] on div "Luck P.S. ily" at bounding box center [253, 98] width 189 height 40
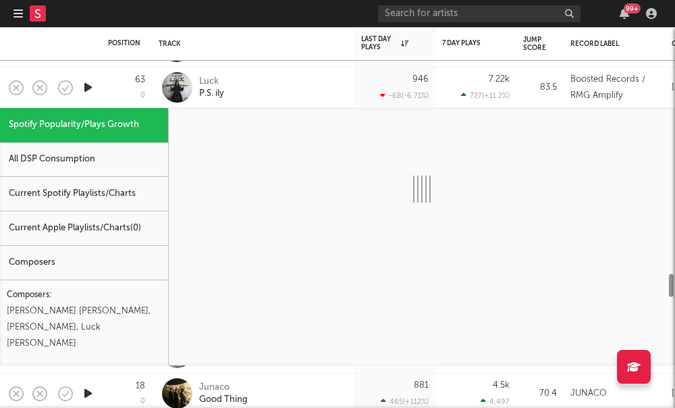
select select "1w"
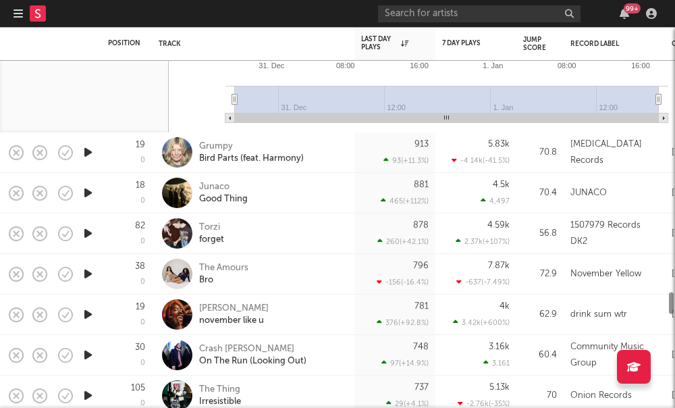
click at [281, 146] on div at bounding box center [337, 217] width 675 height 381
click at [210, 222] on div "Torzi" at bounding box center [211, 227] width 25 height 12
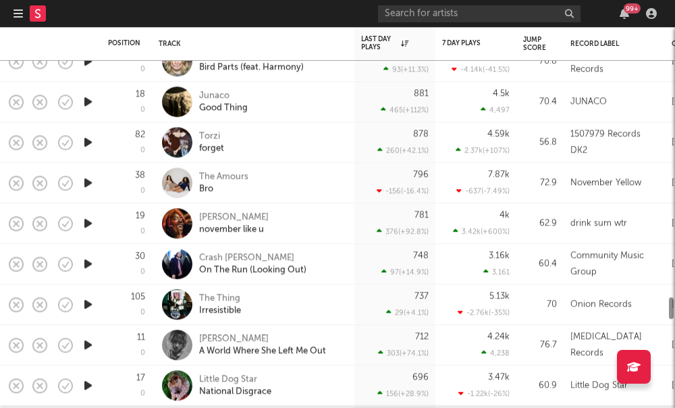
click at [268, 134] on div at bounding box center [337, 217] width 675 height 381
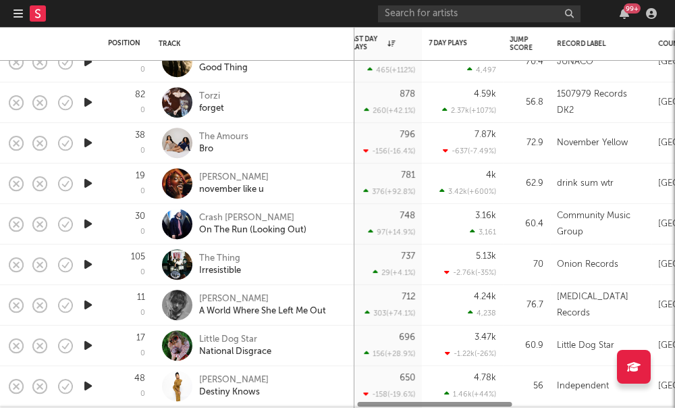
click at [218, 173] on div "Halima" at bounding box center [234, 177] width 70 height 12
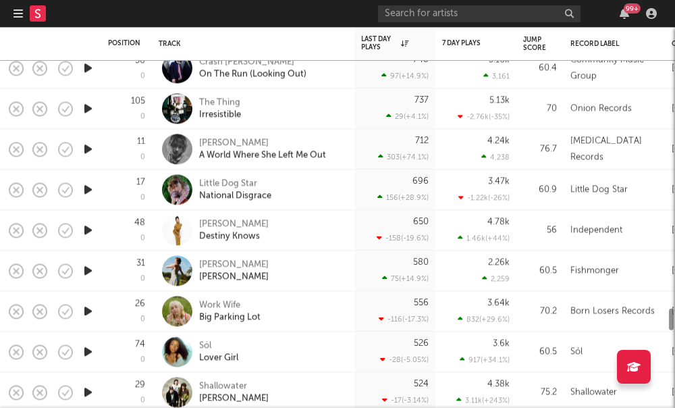
click at [242, 181] on div "Little Dog Star" at bounding box center [235, 184] width 72 height 12
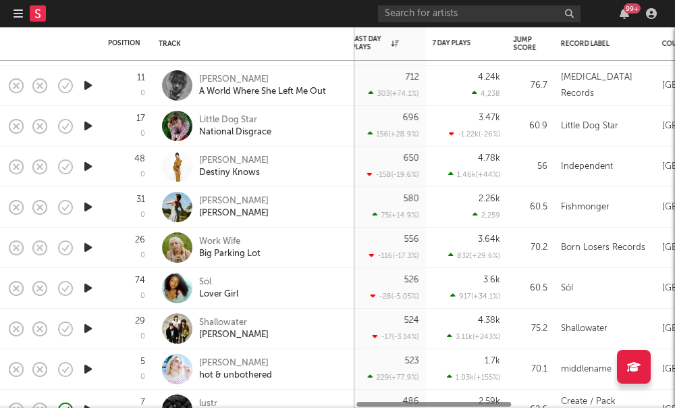
click at [245, 200] on div "Anna Leonard" at bounding box center [234, 200] width 70 height 12
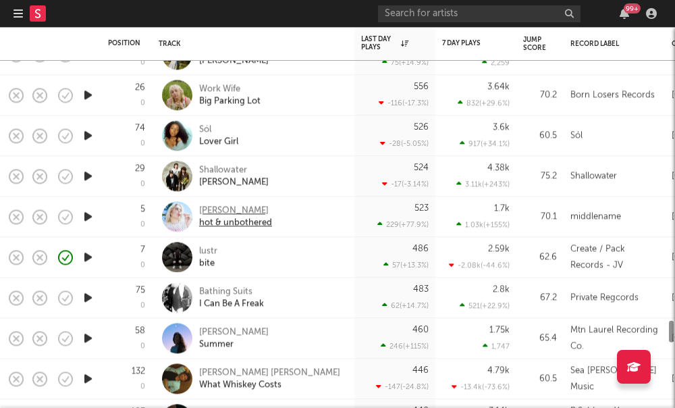
click at [204, 210] on div "[PERSON_NAME]" at bounding box center [235, 211] width 73 height 12
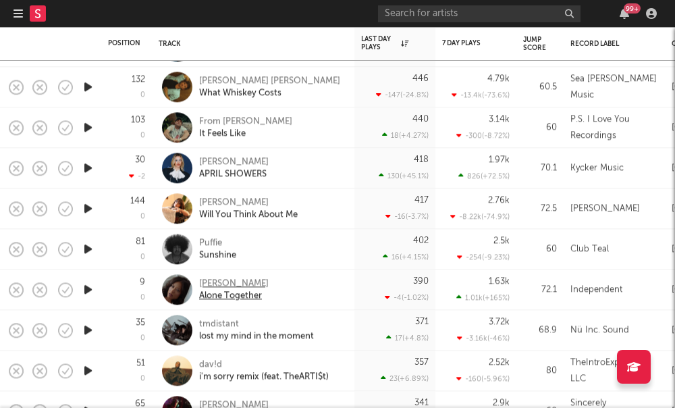
click at [246, 277] on div "Felicia Temple" at bounding box center [234, 283] width 70 height 12
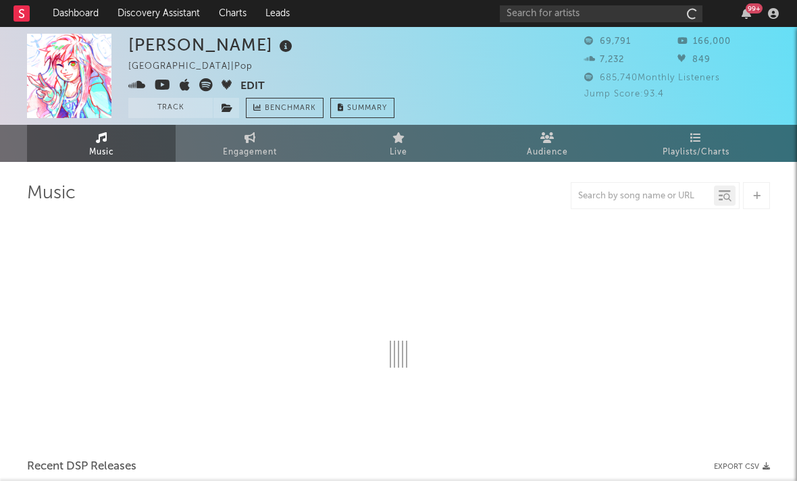
click at [159, 86] on icon at bounding box center [163, 85] width 16 height 14
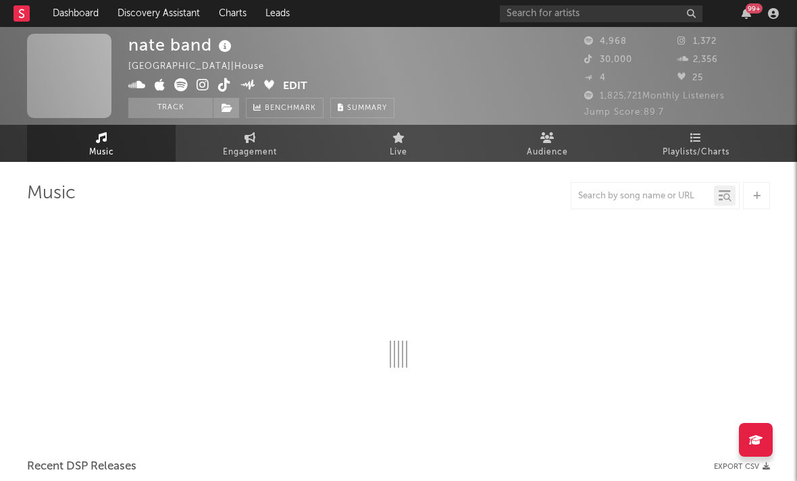
select select "1w"
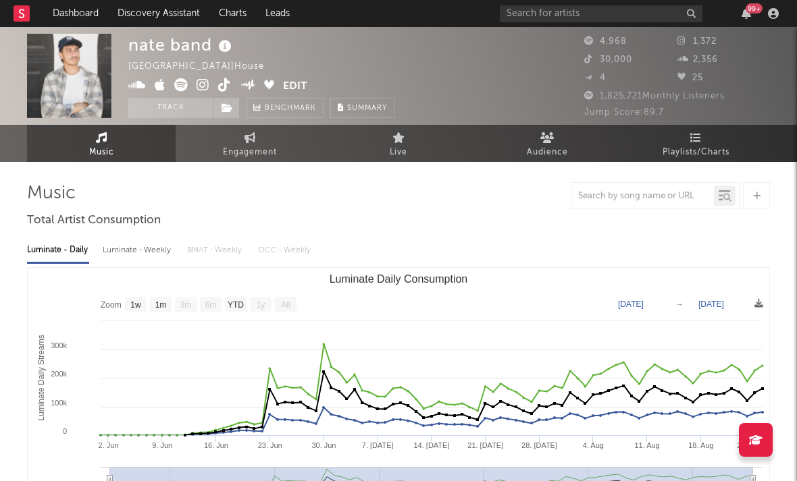
click at [205, 82] on icon at bounding box center [202, 85] width 13 height 14
click at [178, 86] on icon at bounding box center [181, 85] width 14 height 14
click at [186, 88] on icon at bounding box center [181, 85] width 14 height 14
click at [205, 84] on icon at bounding box center [202, 85] width 13 height 14
click at [219, 84] on icon at bounding box center [224, 85] width 13 height 14
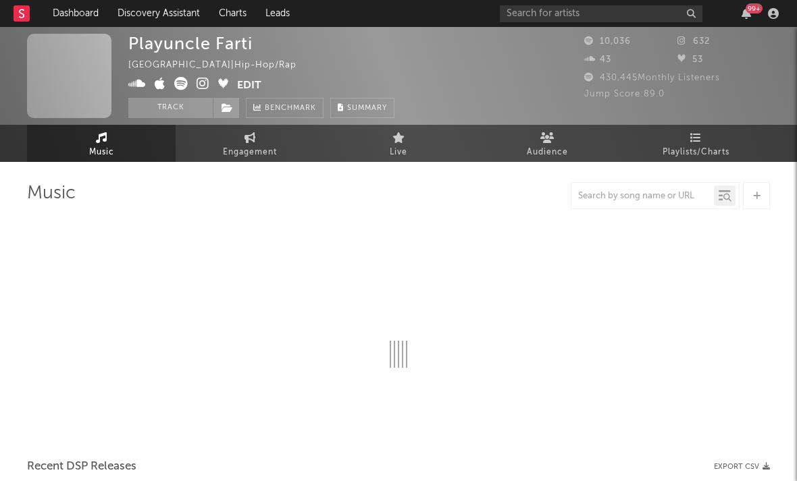
select select "6m"
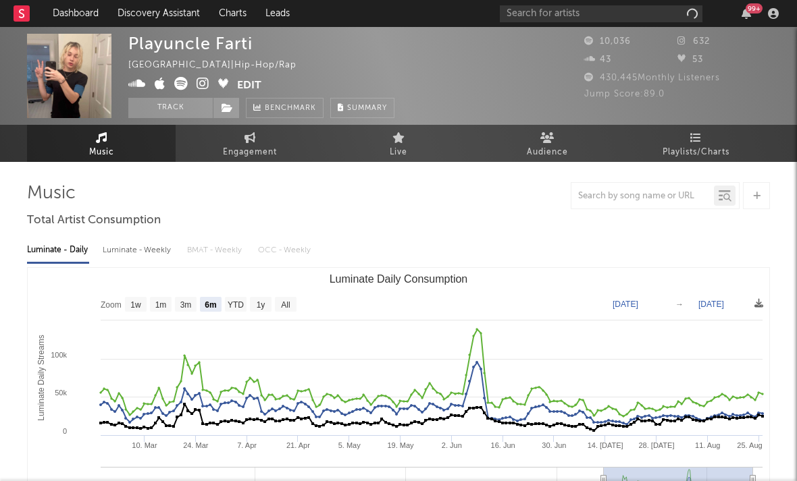
click at [197, 82] on icon at bounding box center [202, 84] width 13 height 14
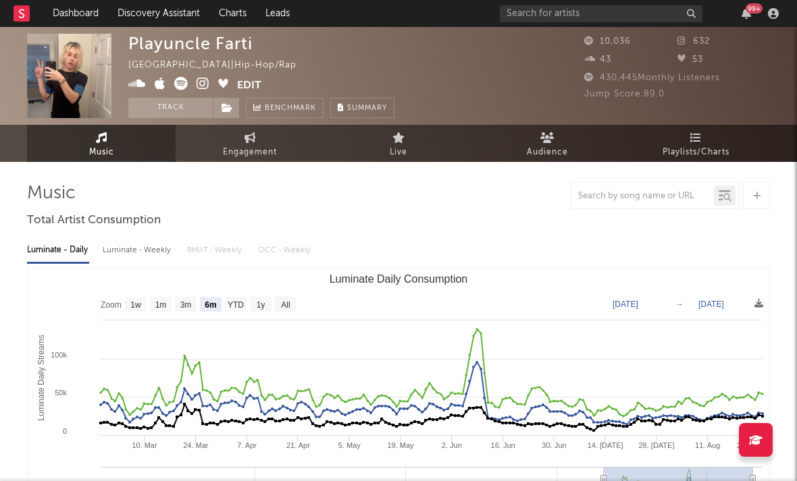
click at [158, 86] on icon at bounding box center [160, 84] width 11 height 14
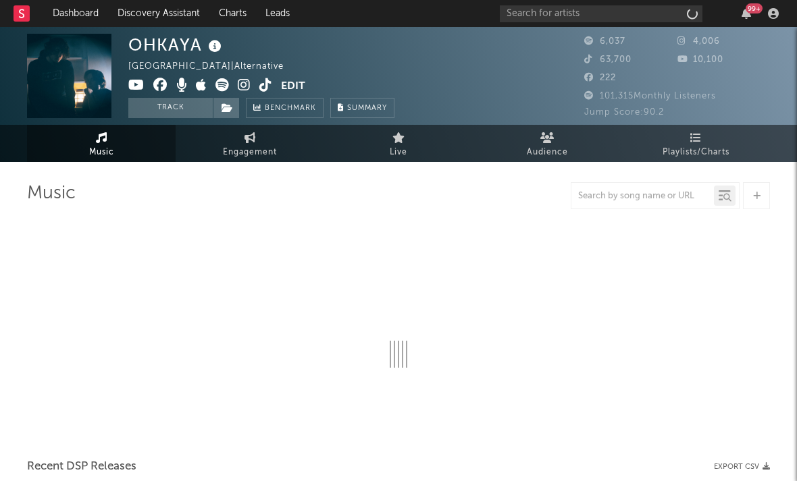
select select "6m"
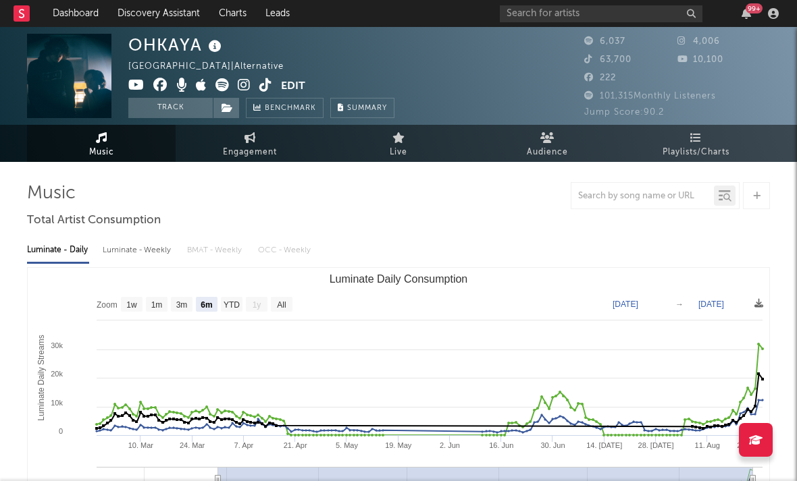
click at [240, 86] on icon at bounding box center [244, 85] width 13 height 14
click at [217, 88] on icon at bounding box center [222, 85] width 14 height 14
click at [263, 90] on icon at bounding box center [265, 85] width 13 height 14
click at [199, 82] on icon at bounding box center [201, 85] width 11 height 14
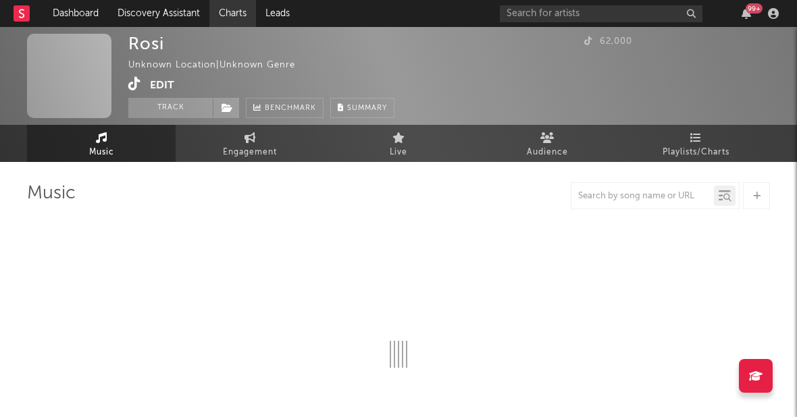
select select "1w"
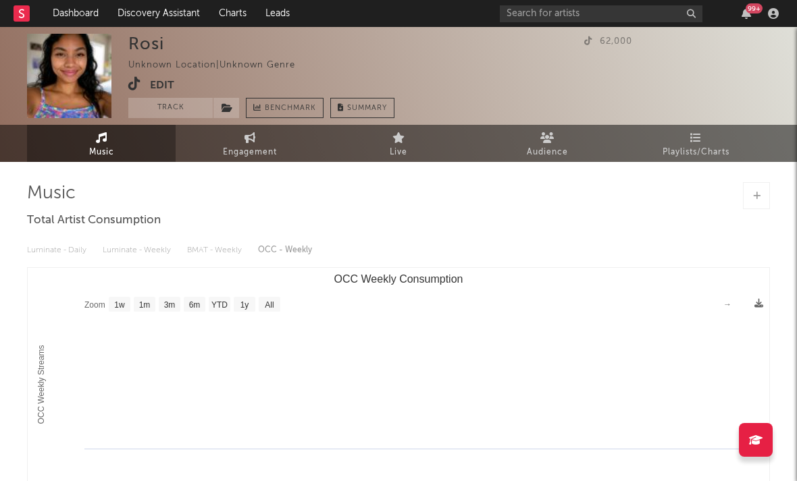
click at [138, 84] on icon at bounding box center [134, 84] width 13 height 14
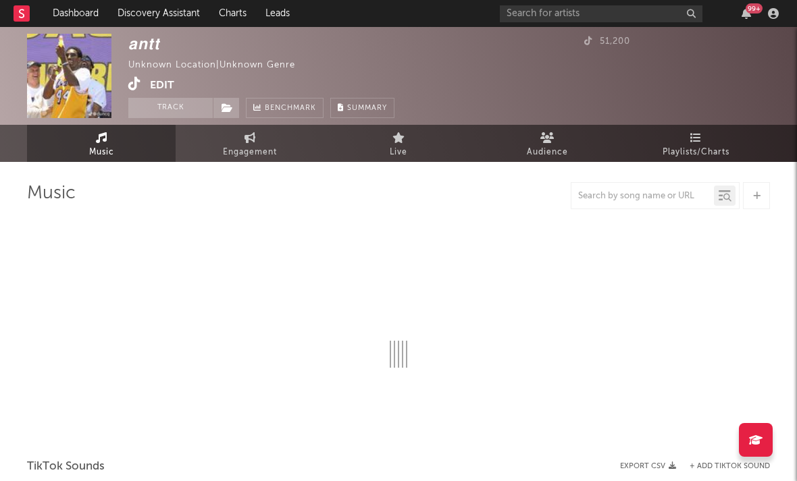
select select "1w"
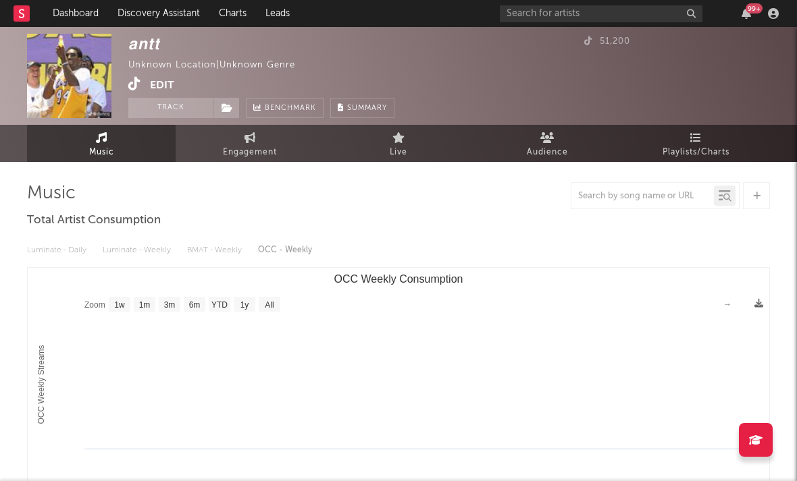
click at [136, 82] on icon at bounding box center [134, 84] width 13 height 14
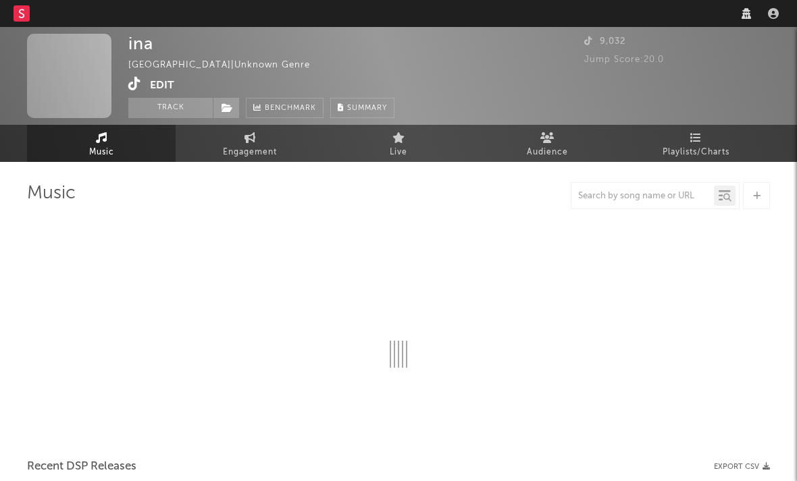
select select "1w"
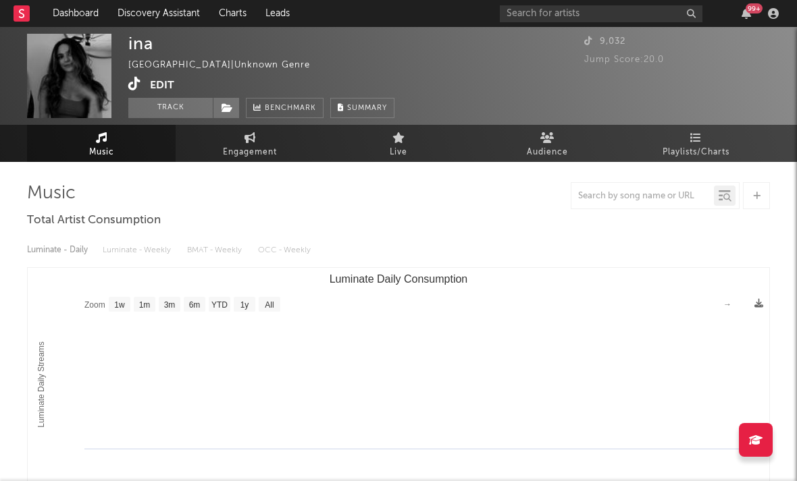
click at [132, 82] on icon at bounding box center [134, 84] width 13 height 14
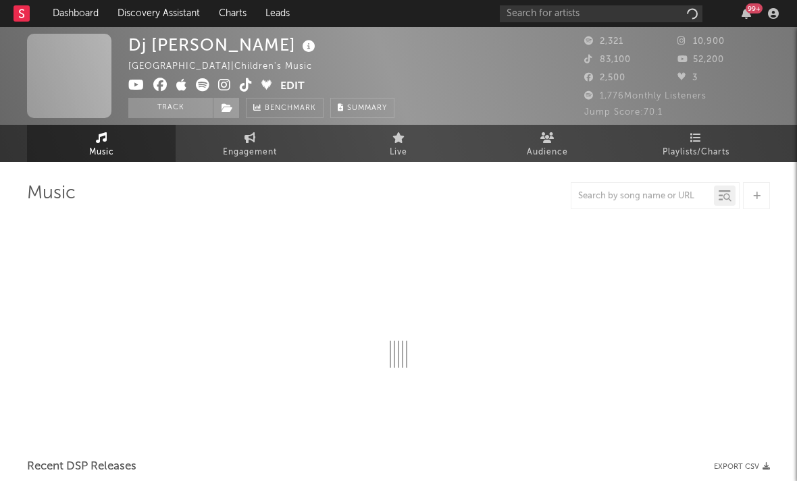
select select "1w"
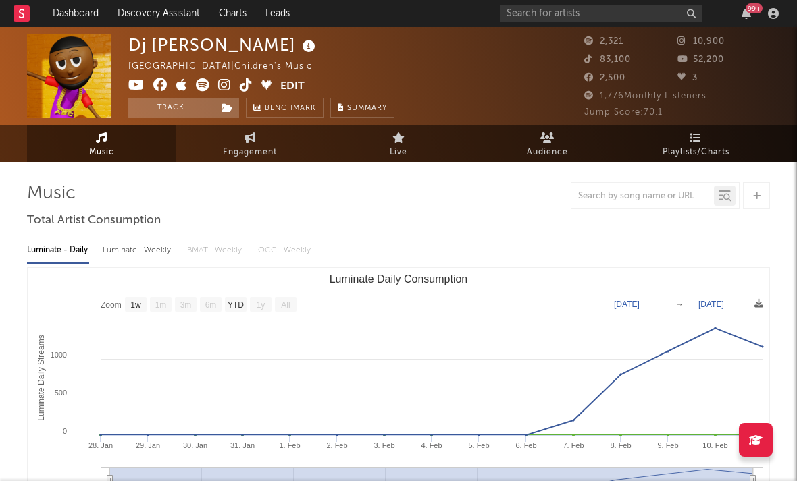
click at [221, 88] on icon at bounding box center [224, 85] width 13 height 14
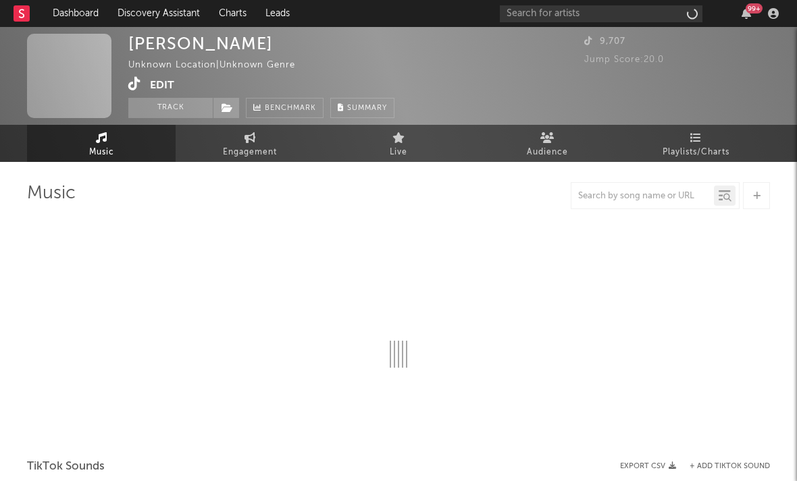
select select "1w"
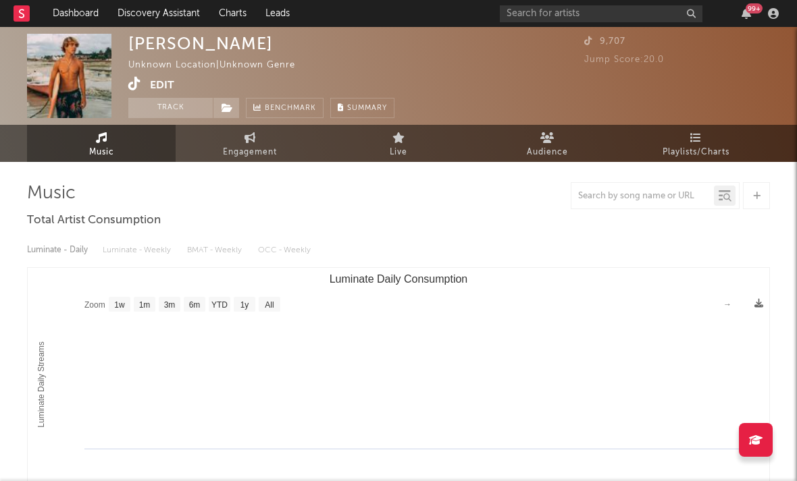
click at [129, 86] on icon at bounding box center [134, 84] width 13 height 14
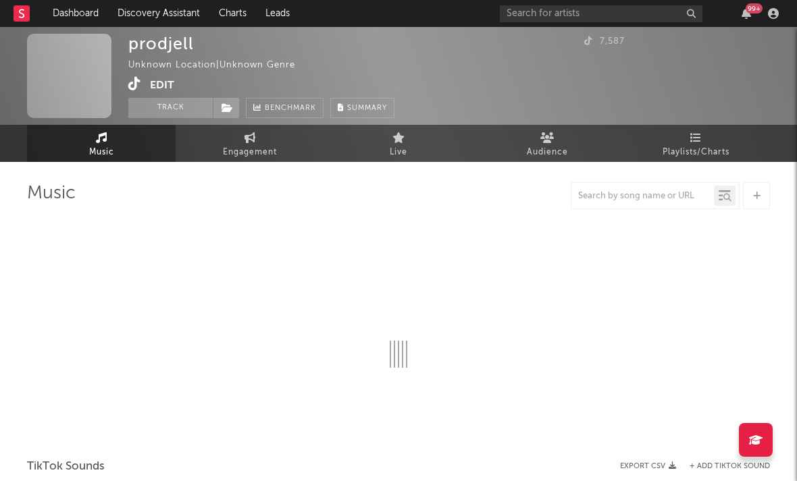
select select "1w"
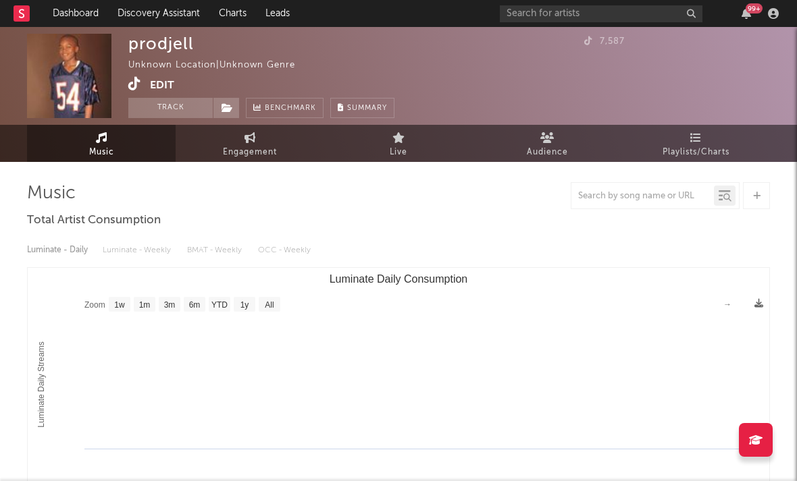
click at [130, 82] on icon at bounding box center [134, 84] width 13 height 14
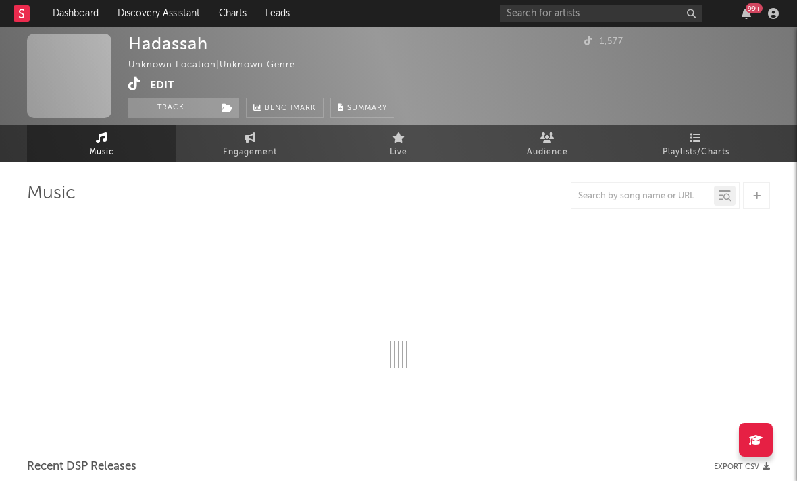
select select "1w"
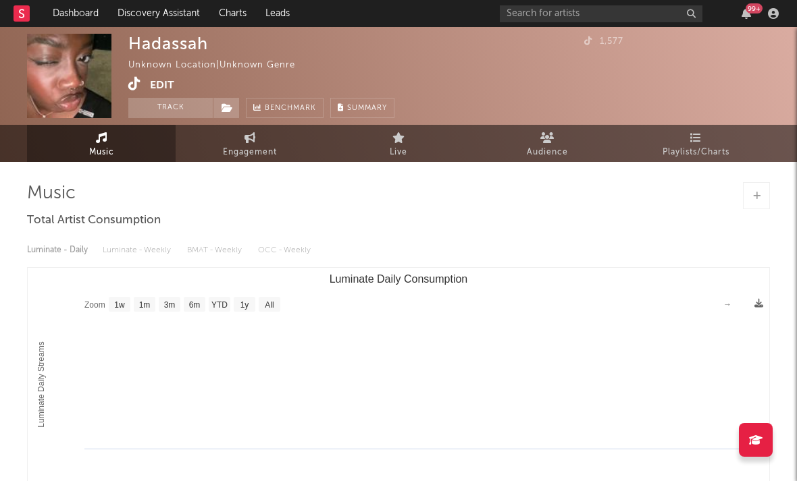
click at [130, 85] on icon at bounding box center [134, 84] width 13 height 14
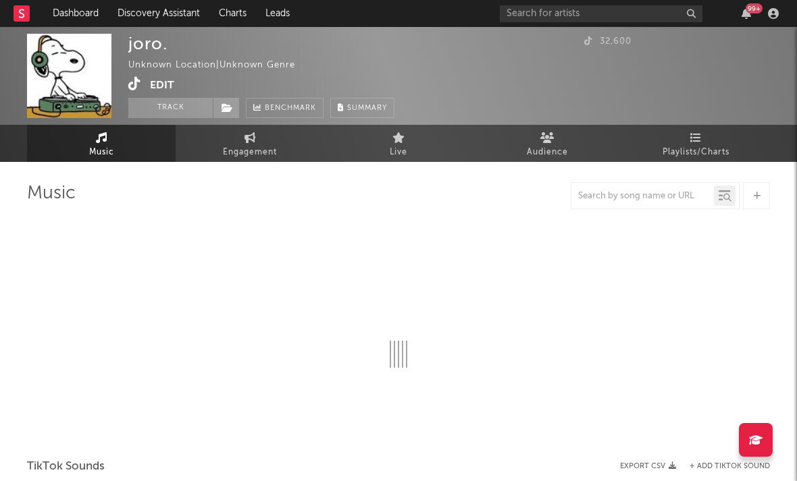
select select "1w"
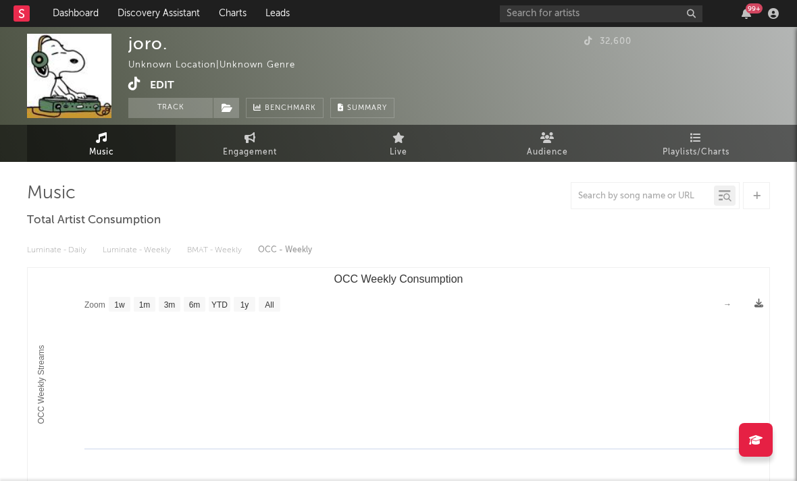
click at [130, 84] on icon at bounding box center [134, 84] width 13 height 14
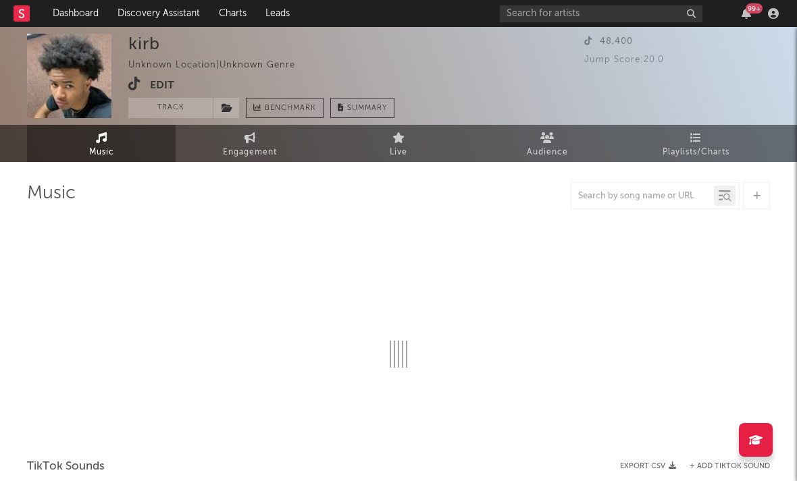
select select "1w"
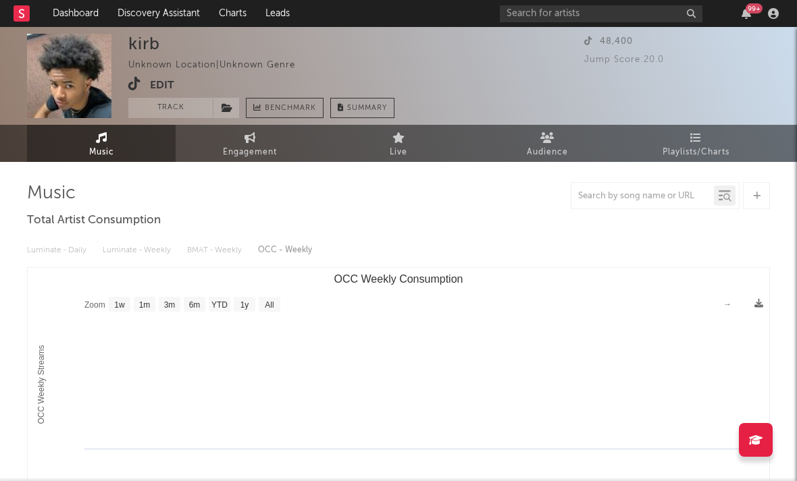
click at [134, 81] on icon at bounding box center [134, 84] width 13 height 14
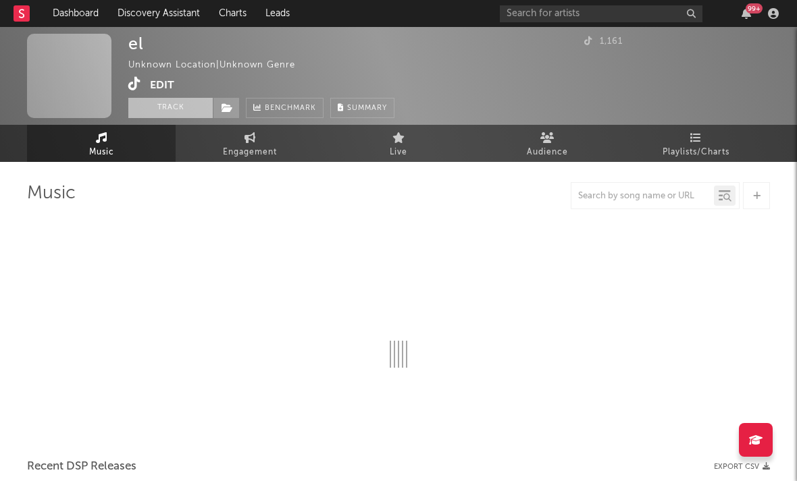
select select "1w"
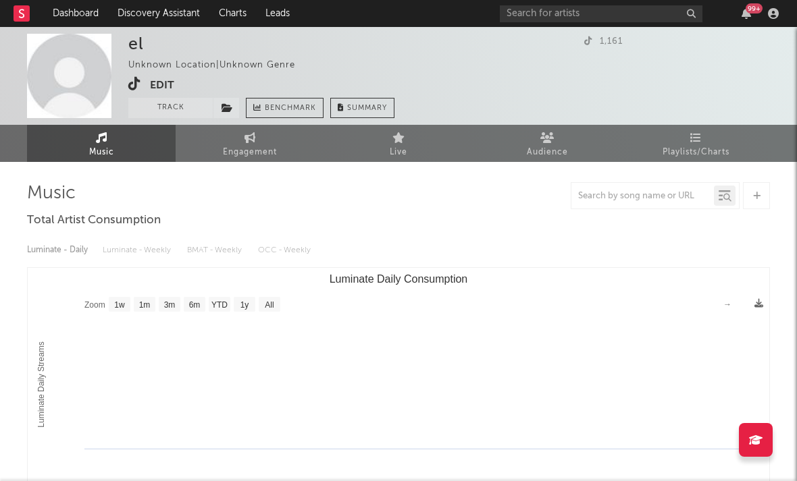
click at [139, 85] on icon at bounding box center [134, 84] width 13 height 14
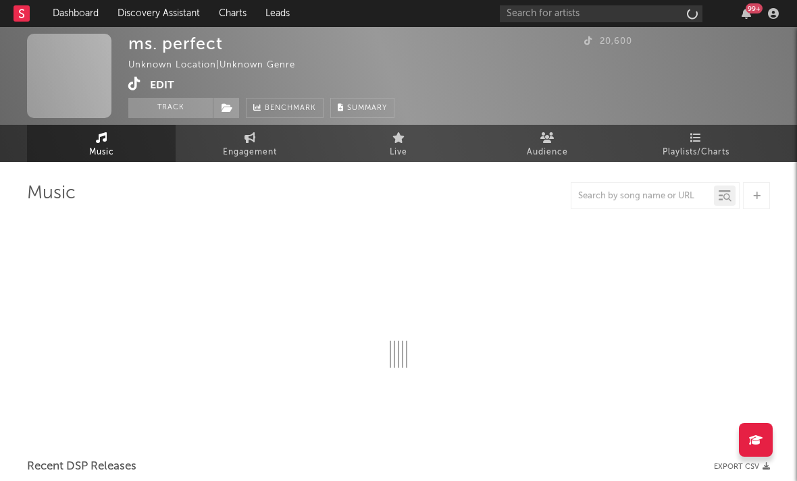
select select "1w"
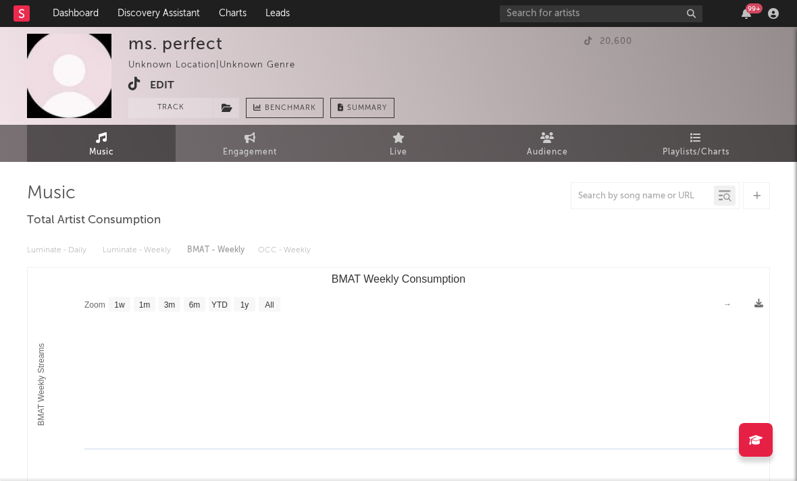
click at [136, 91] on link at bounding box center [134, 85] width 13 height 14
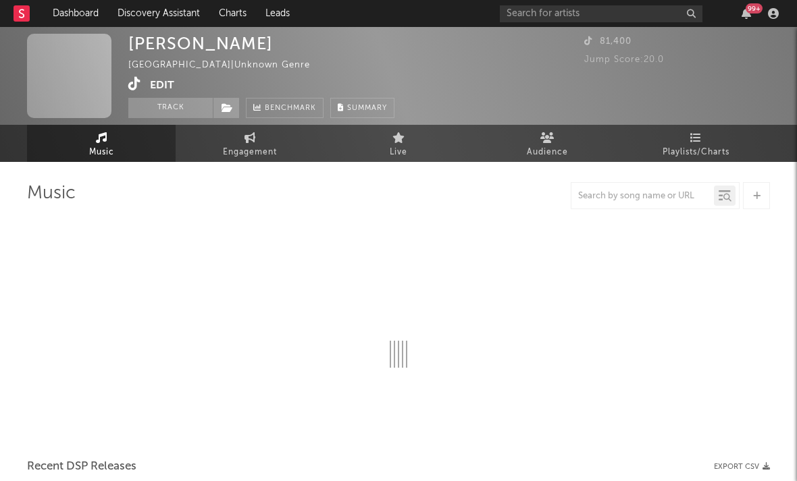
select select "1w"
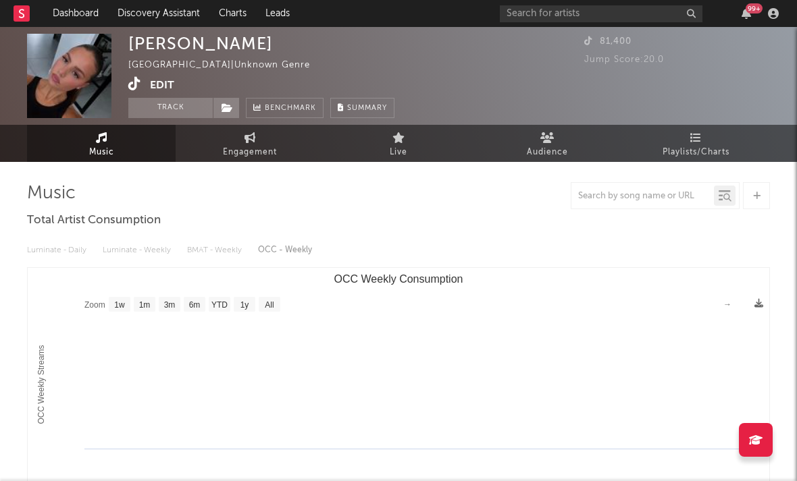
click at [134, 88] on icon at bounding box center [134, 84] width 13 height 14
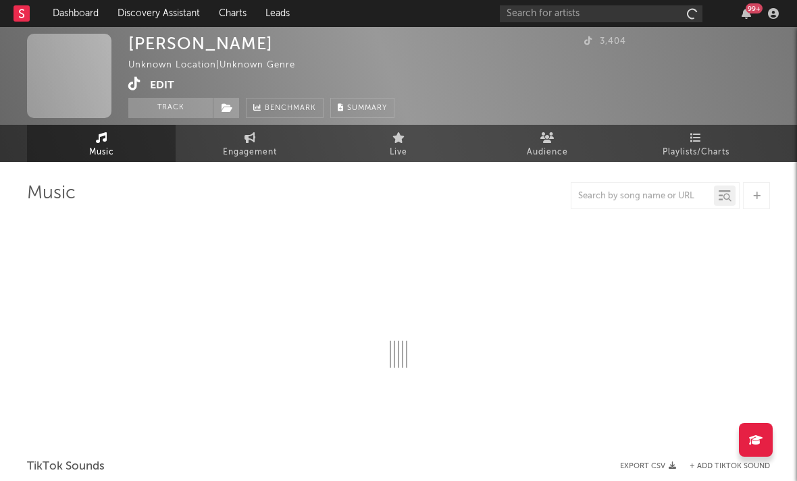
select select "1w"
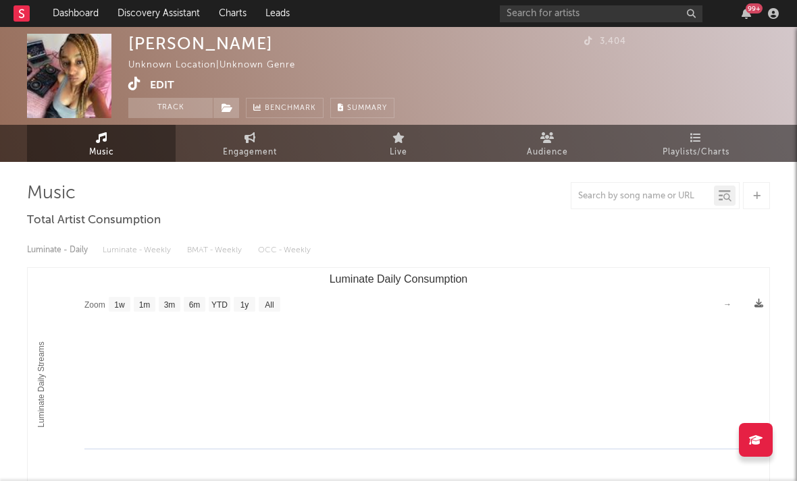
click at [133, 88] on icon at bounding box center [134, 84] width 13 height 14
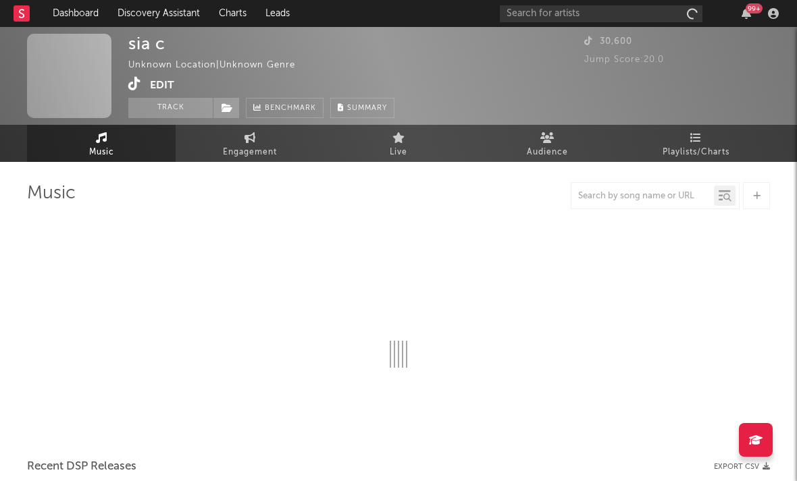
select select "1w"
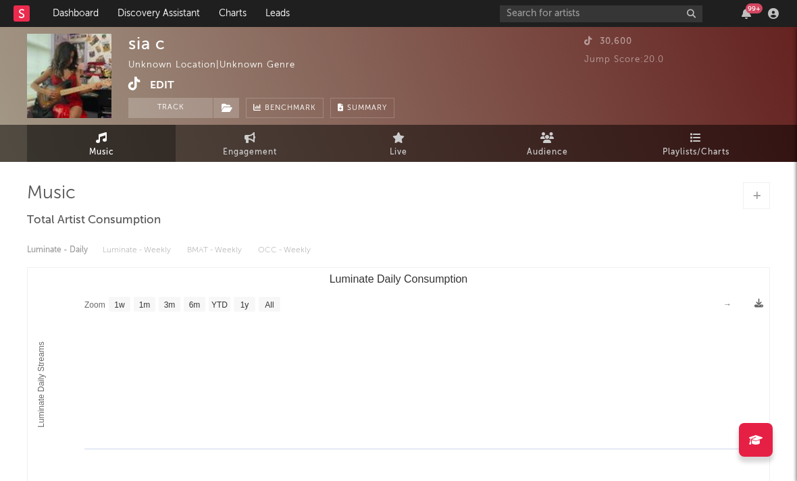
click at [133, 82] on icon at bounding box center [134, 84] width 13 height 14
click at [142, 92] on span at bounding box center [139, 85] width 22 height 17
click at [136, 85] on icon at bounding box center [134, 84] width 13 height 14
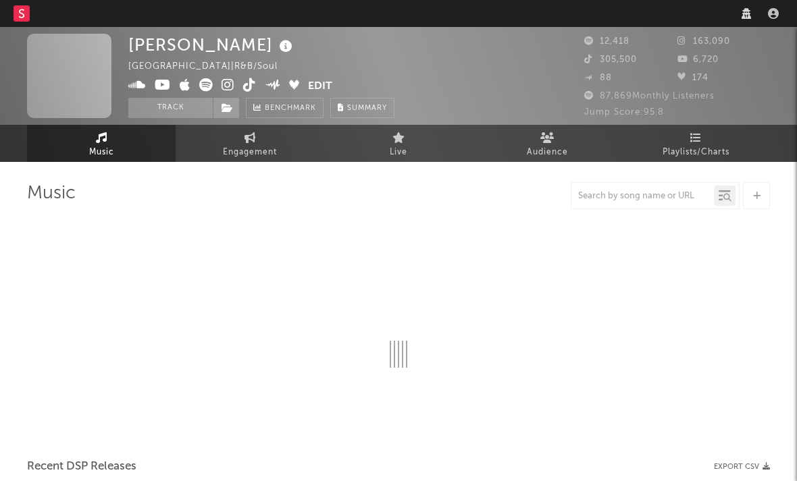
select select "6m"
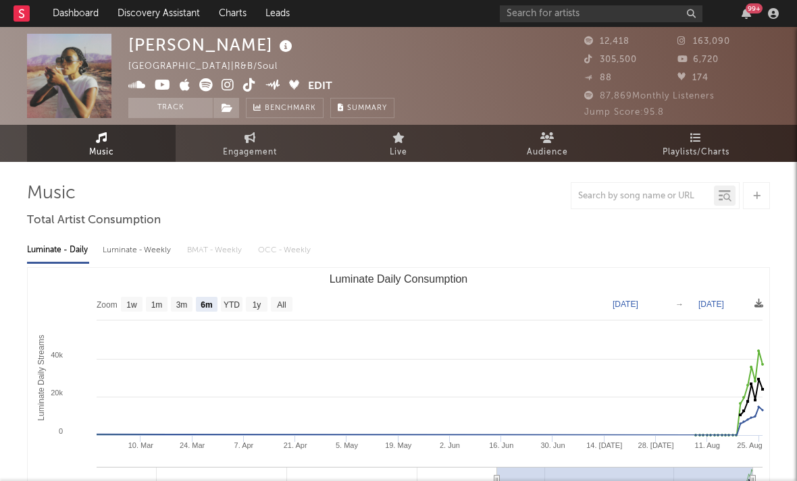
click at [226, 87] on icon at bounding box center [227, 85] width 13 height 14
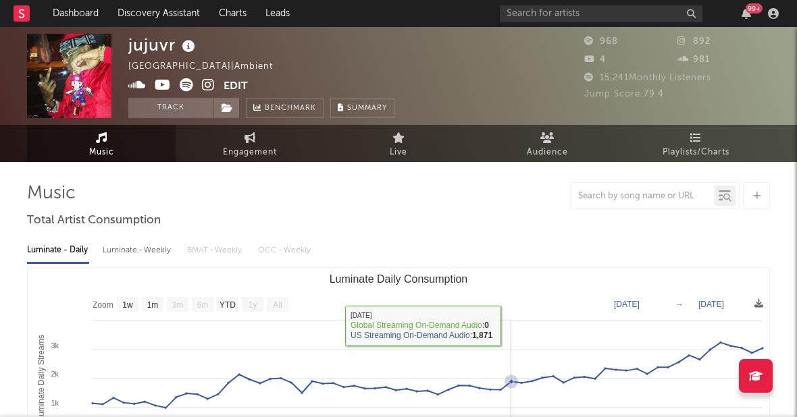
select select "1w"
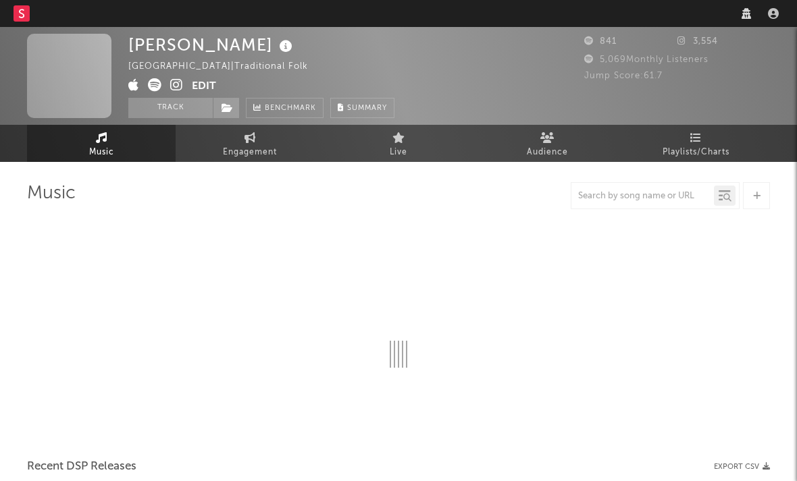
select select "1w"
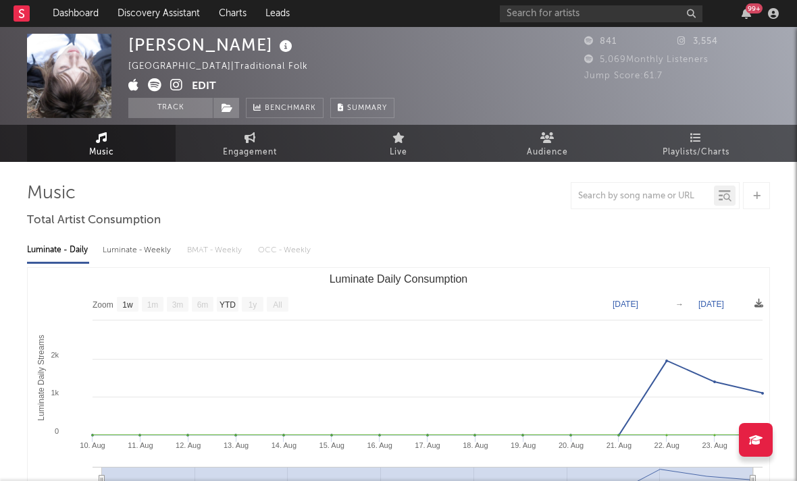
click at [176, 84] on icon at bounding box center [176, 85] width 13 height 14
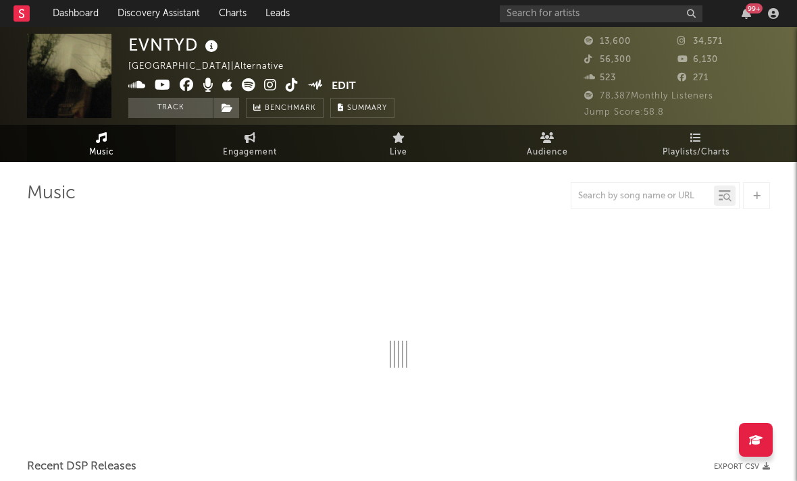
select select "6m"
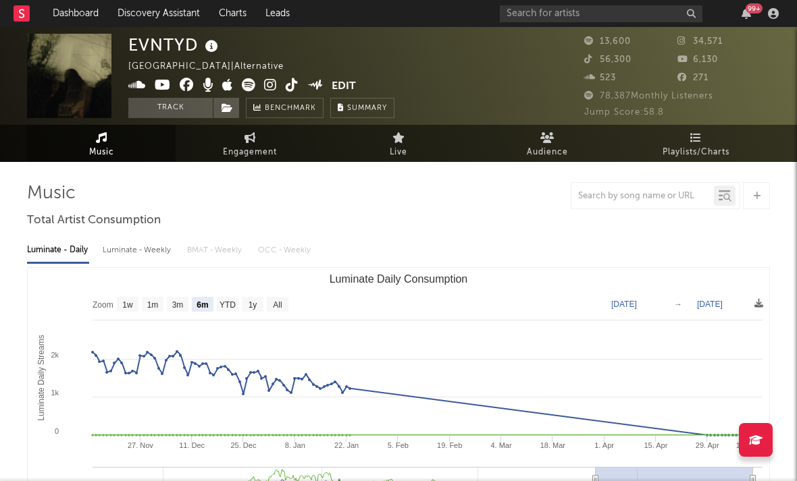
click at [266, 84] on icon at bounding box center [270, 85] width 13 height 14
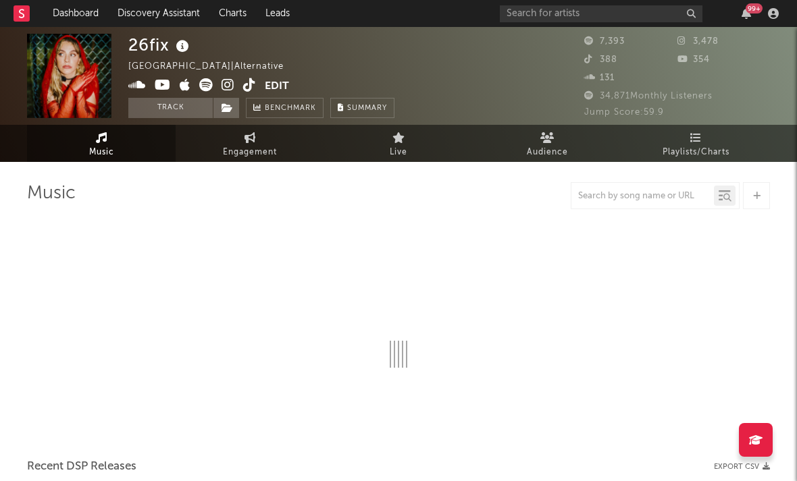
select select "6m"
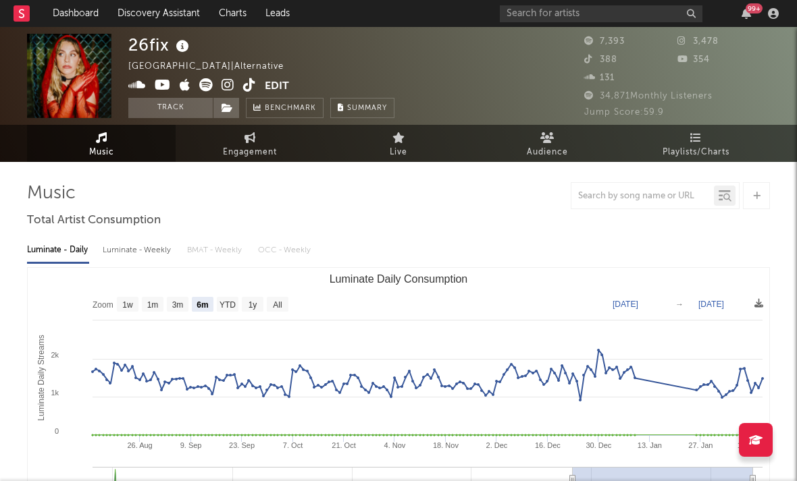
click at [223, 83] on icon at bounding box center [227, 85] width 13 height 14
click at [226, 82] on icon at bounding box center [227, 85] width 13 height 14
click at [162, 86] on icon at bounding box center [163, 85] width 16 height 14
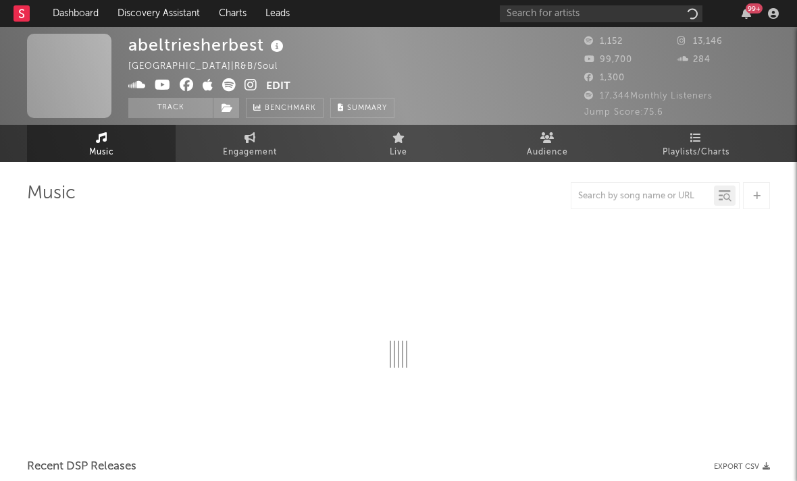
select select "6m"
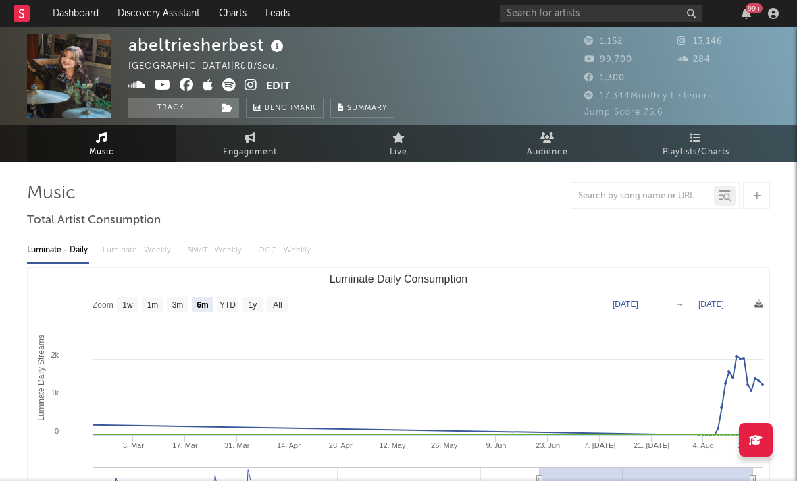
click at [253, 86] on icon at bounding box center [250, 85] width 13 height 14
click at [146, 77] on div "abeltriesherbest United States | R&B/Soul Edit Track Benchmark Summary" at bounding box center [261, 76] width 266 height 84
click at [256, 85] on icon at bounding box center [250, 85] width 13 height 14
click at [143, 85] on icon at bounding box center [137, 85] width 18 height 14
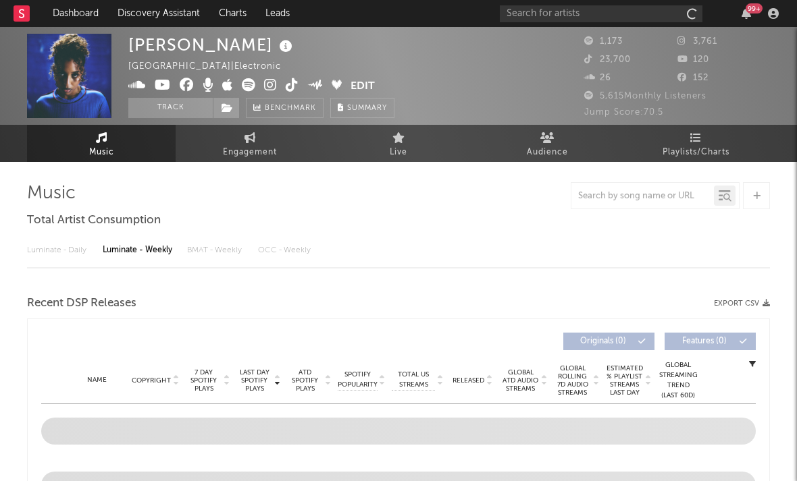
select select "6m"
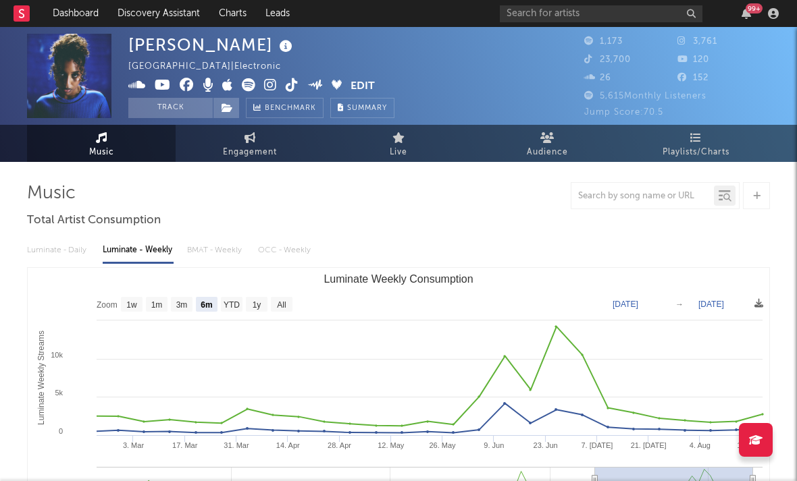
click at [265, 90] on icon at bounding box center [270, 85] width 13 height 14
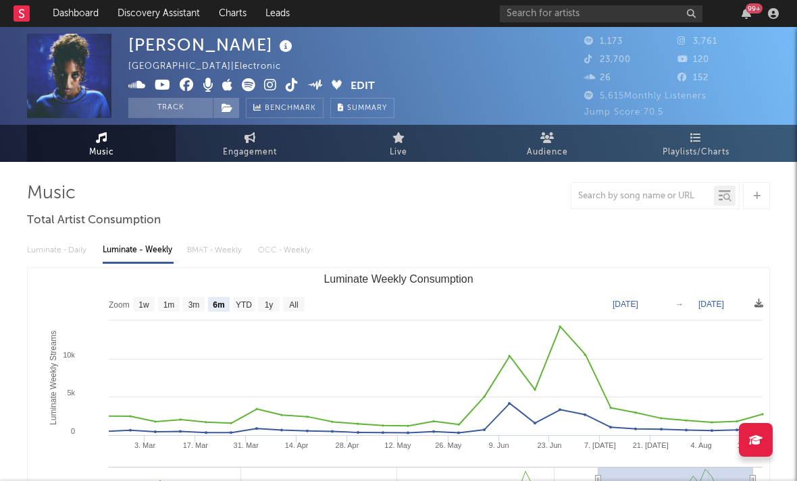
click at [227, 82] on icon at bounding box center [227, 85] width 11 height 14
click at [166, 83] on icon at bounding box center [163, 85] width 16 height 14
click at [296, 81] on icon at bounding box center [292, 85] width 13 height 14
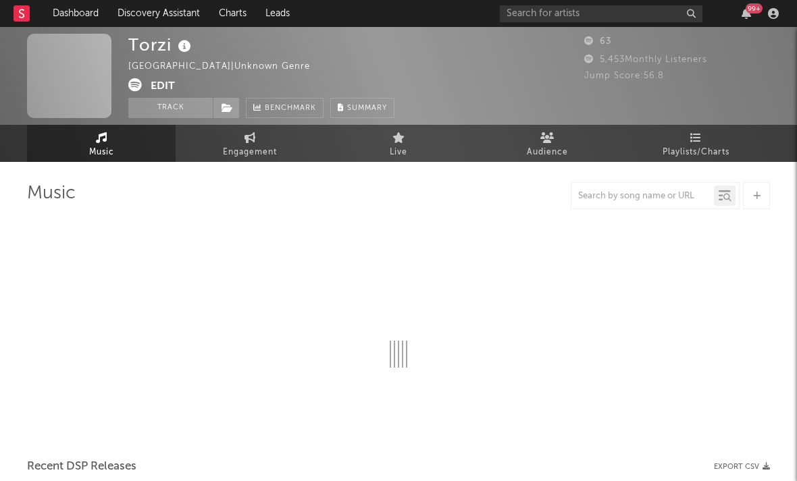
select select "1w"
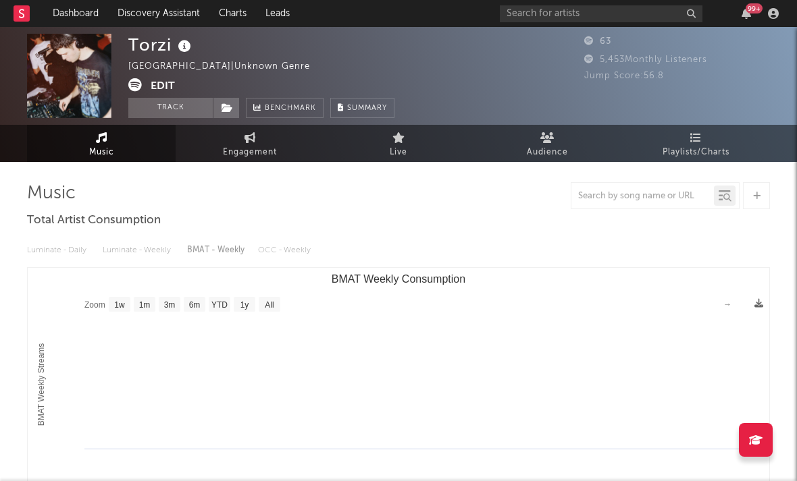
click at [134, 79] on icon at bounding box center [135, 85] width 14 height 14
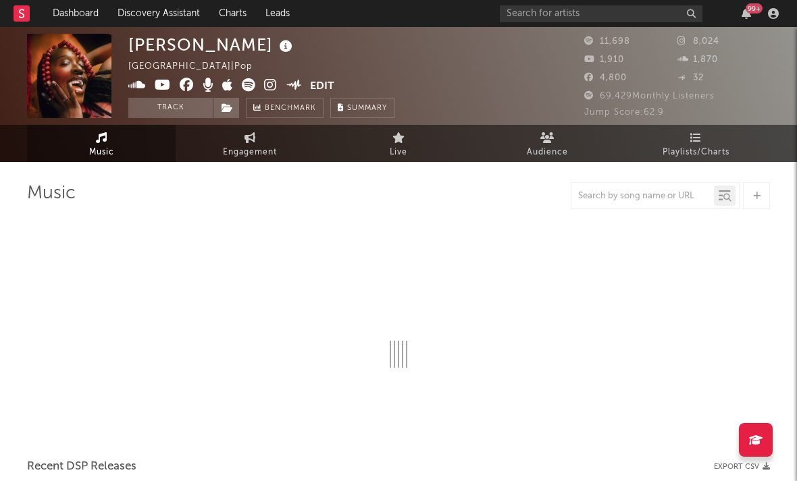
select select "6m"
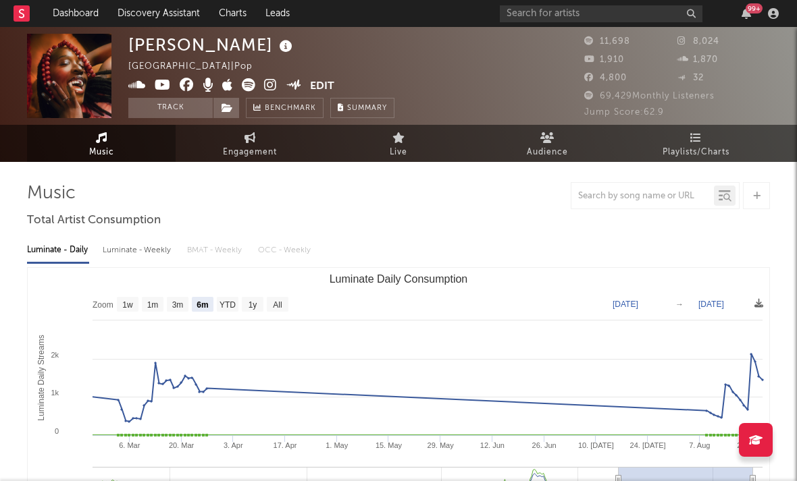
click at [268, 85] on icon at bounding box center [270, 85] width 13 height 14
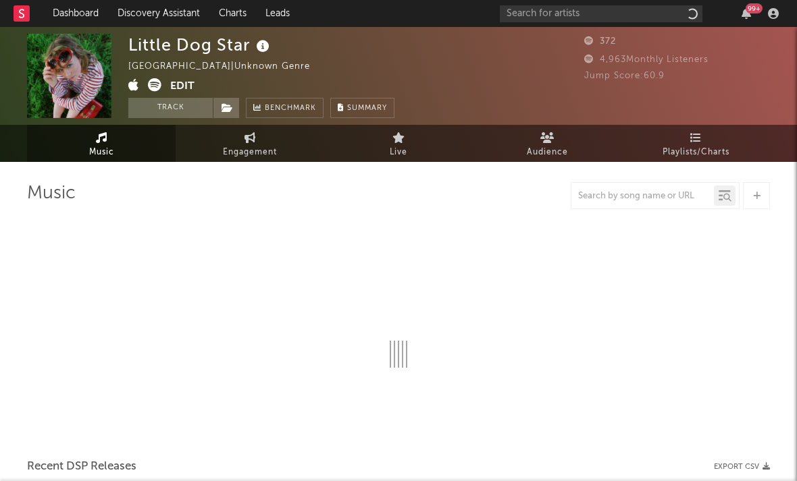
select select "1w"
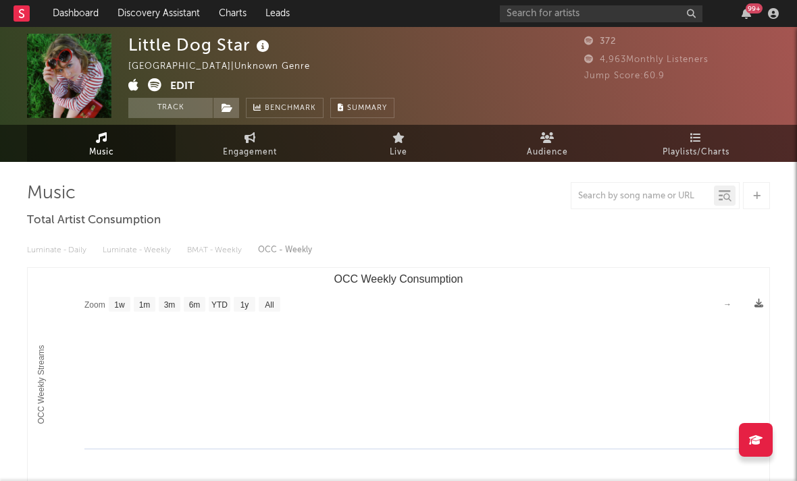
click at [155, 84] on icon at bounding box center [155, 85] width 14 height 14
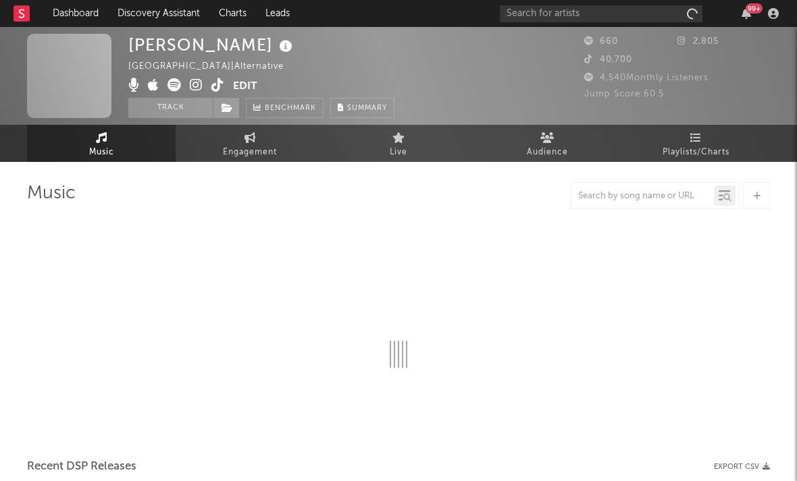
select select "1w"
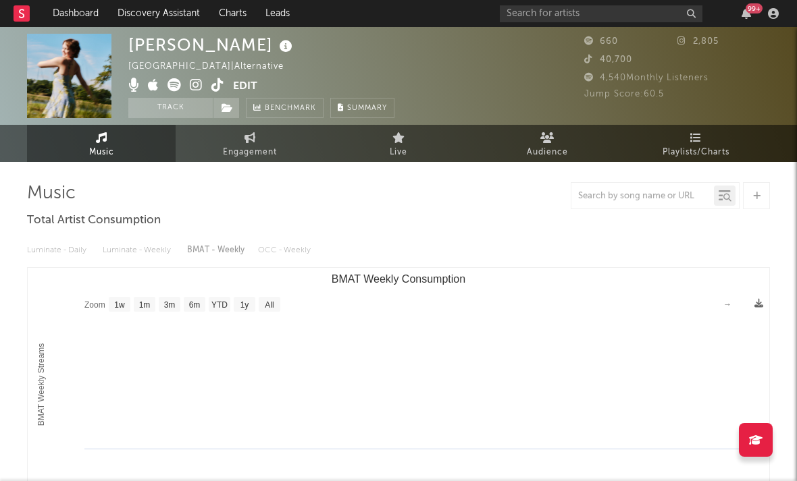
click at [196, 79] on icon at bounding box center [196, 85] width 13 height 14
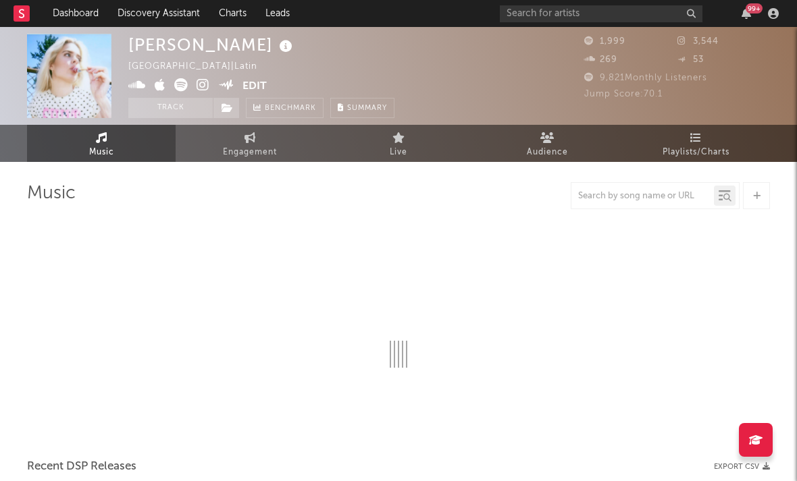
select select "6m"
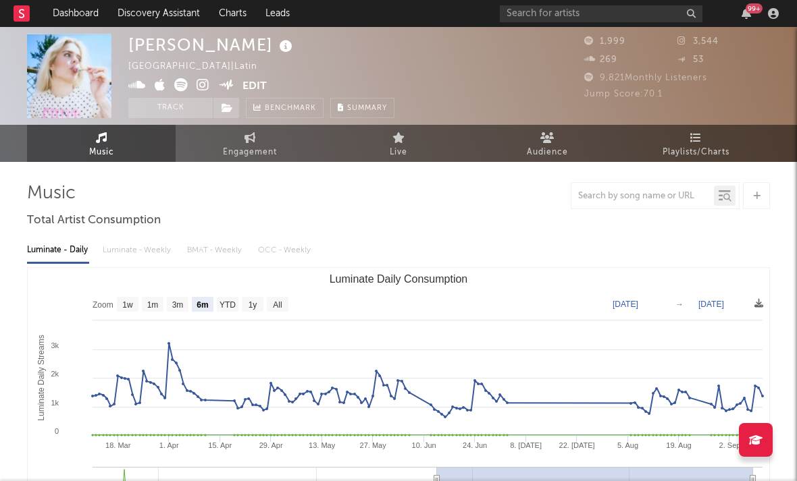
click at [205, 81] on icon at bounding box center [202, 85] width 13 height 14
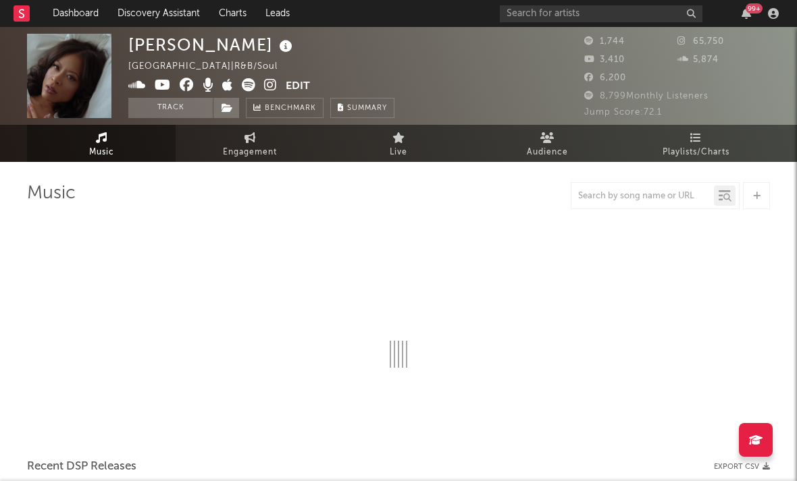
click at [265, 84] on icon at bounding box center [270, 85] width 13 height 14
